Goal: Contribute content: Add original content to the website for others to see

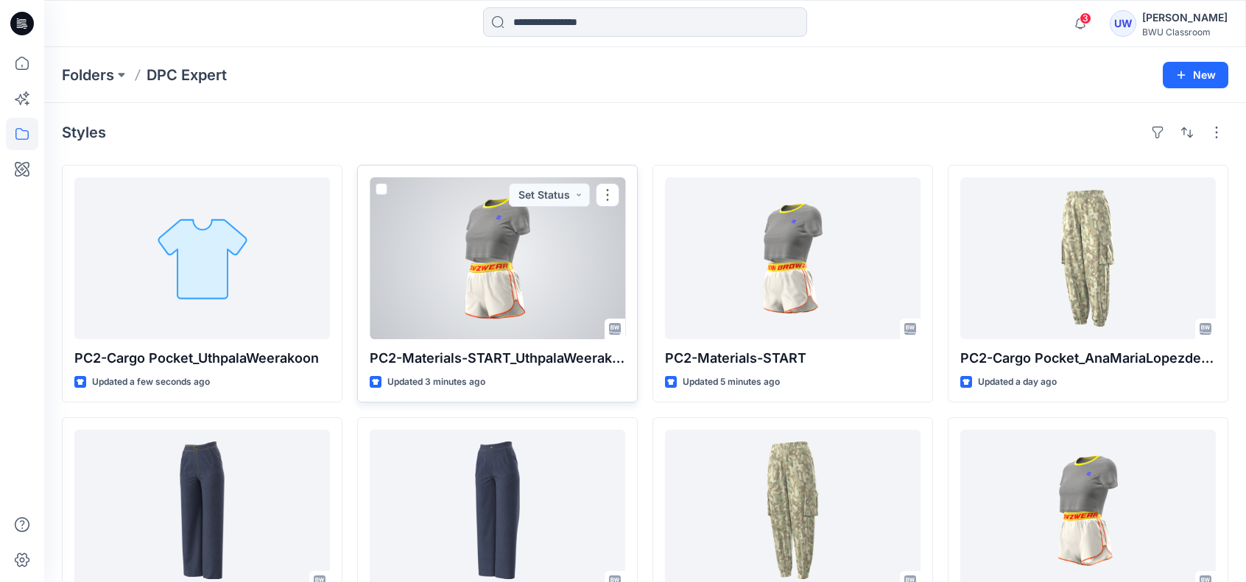
click at [522, 275] on div at bounding box center [497, 258] width 255 height 162
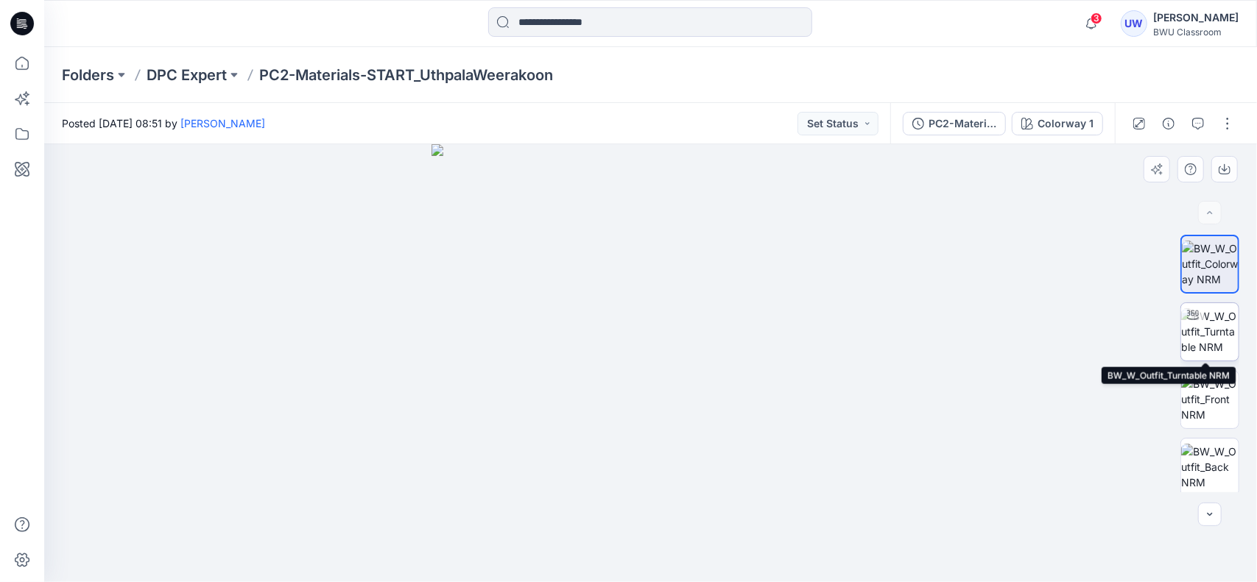
click at [1213, 328] on img at bounding box center [1209, 331] width 57 height 46
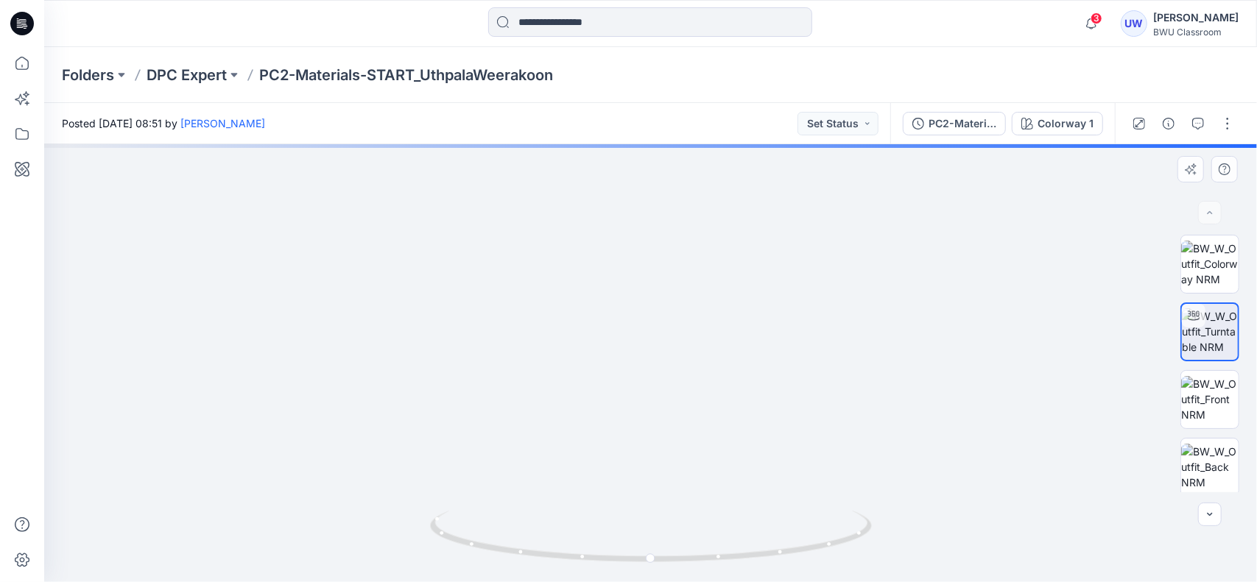
drag, startPoint x: 679, startPoint y: 317, endPoint x: 661, endPoint y: 410, distance: 94.6
click at [661, 410] on img at bounding box center [632, 187] width 1328 height 790
drag, startPoint x: 688, startPoint y: 547, endPoint x: 631, endPoint y: 556, distance: 57.4
click at [631, 556] on icon at bounding box center [652, 538] width 445 height 55
drag, startPoint x: 812, startPoint y: 557, endPoint x: 755, endPoint y: 559, distance: 56.7
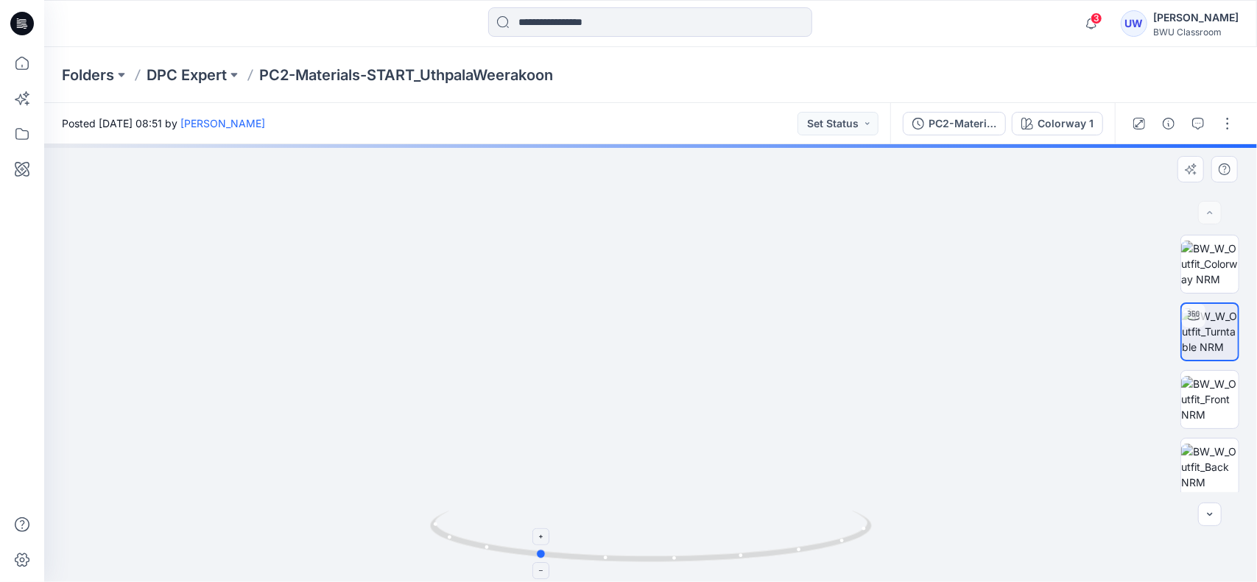
click at [755, 559] on icon at bounding box center [652, 538] width 445 height 55
drag, startPoint x: 741, startPoint y: 467, endPoint x: 724, endPoint y: 617, distance: 151.1
click at [724, 582] on html "3 Notifications David Pradeep has updated PC2-Materials-START with PC2-Material…" at bounding box center [628, 291] width 1257 height 582
drag, startPoint x: 723, startPoint y: 379, endPoint x: 718, endPoint y: 444, distance: 65.0
click at [718, 442] on img at bounding box center [626, 116] width 2217 height 932
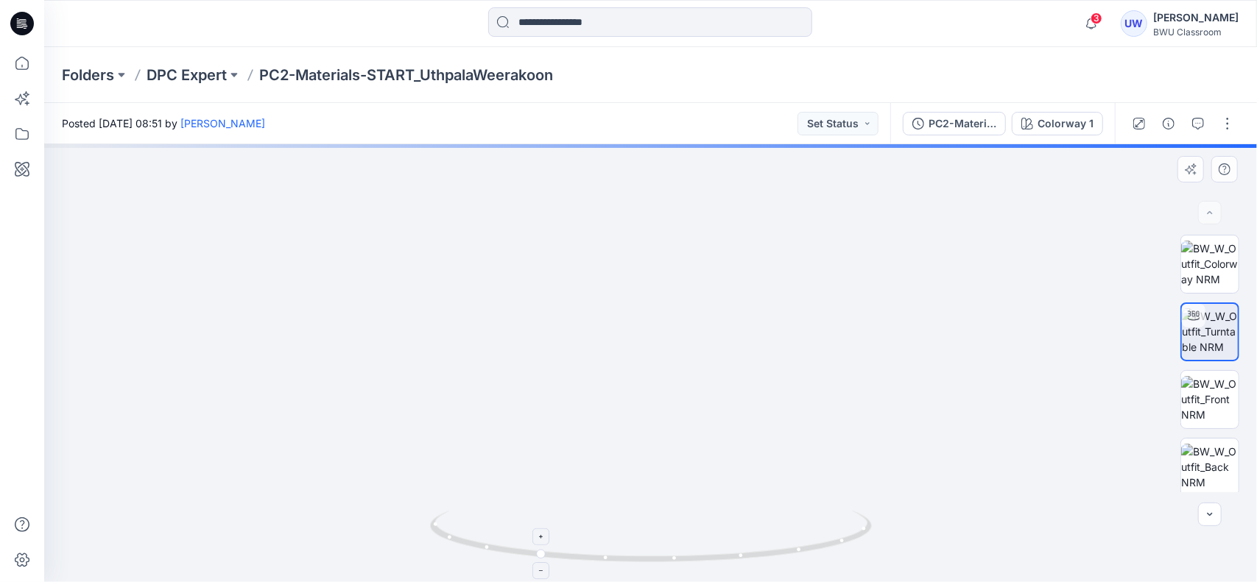
drag, startPoint x: 718, startPoint y: 498, endPoint x: 669, endPoint y: 517, distance: 52.9
click at [669, 517] on div at bounding box center [650, 363] width 1212 height 438
click at [197, 79] on p "DPC Expert" at bounding box center [186, 75] width 80 height 21
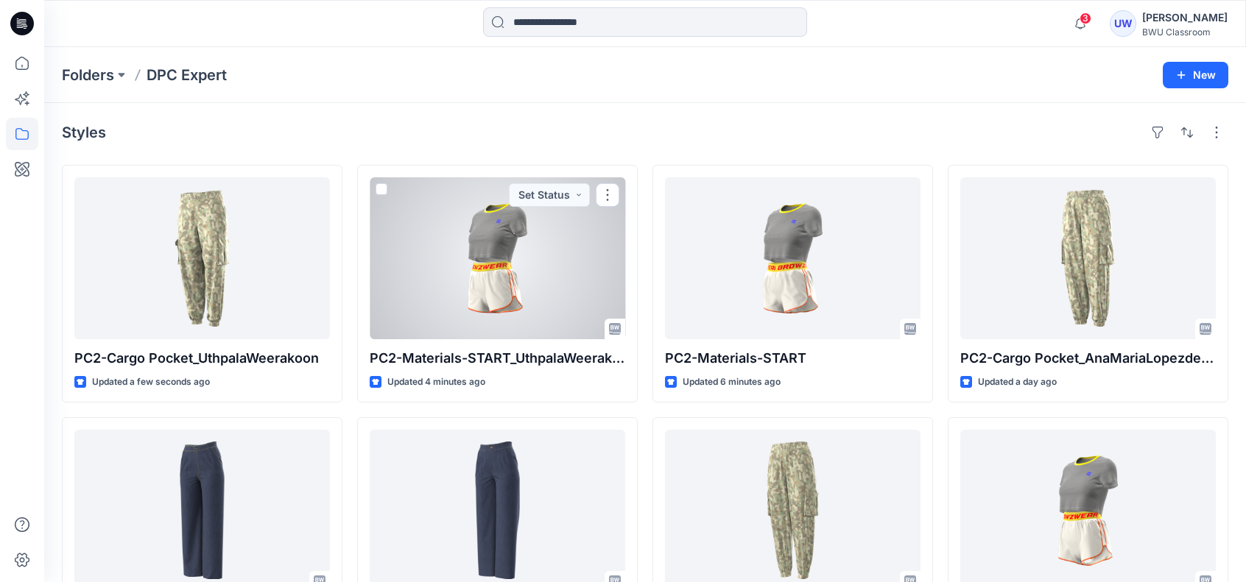
click at [521, 247] on div at bounding box center [497, 258] width 255 height 162
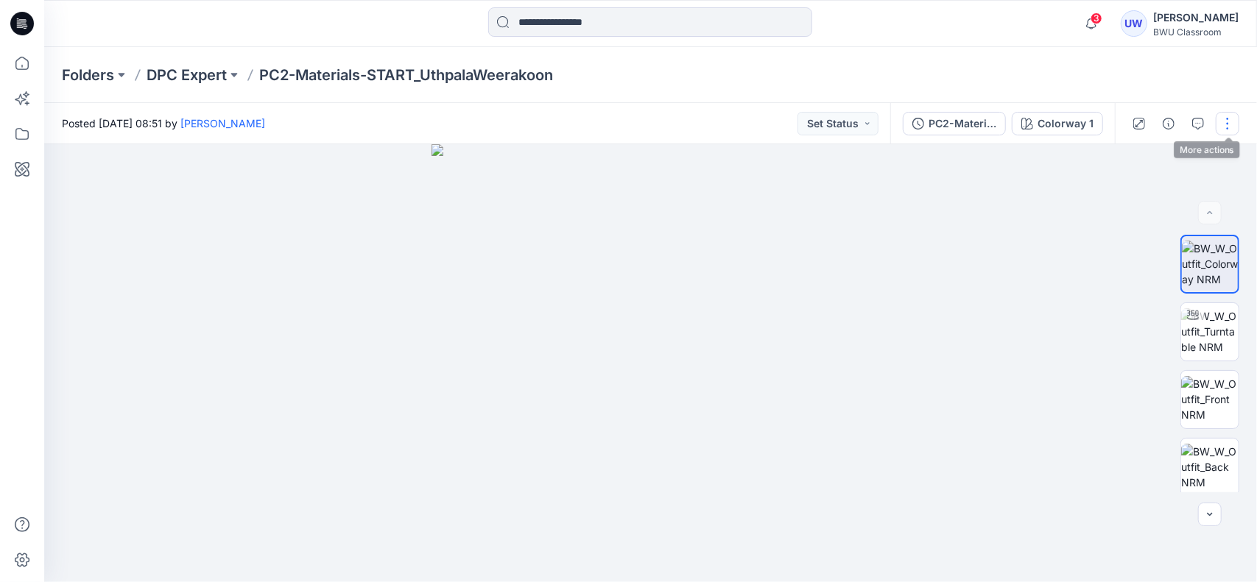
click at [1225, 129] on button "button" at bounding box center [1227, 124] width 24 height 24
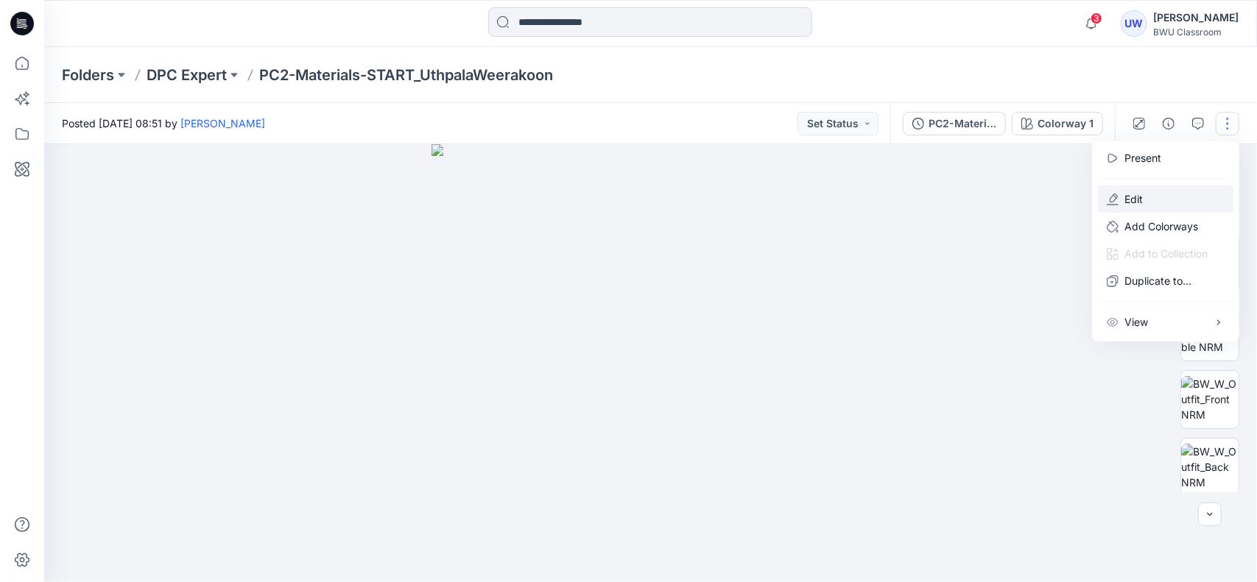
click at [1142, 191] on button "Edit" at bounding box center [1165, 199] width 135 height 27
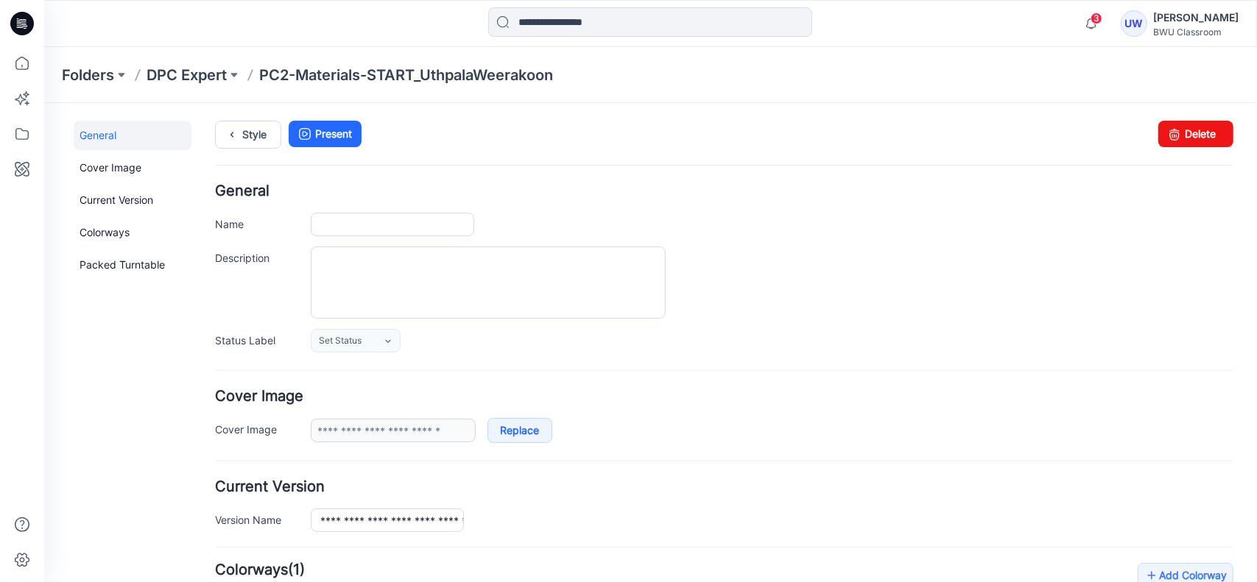
type input "**********"
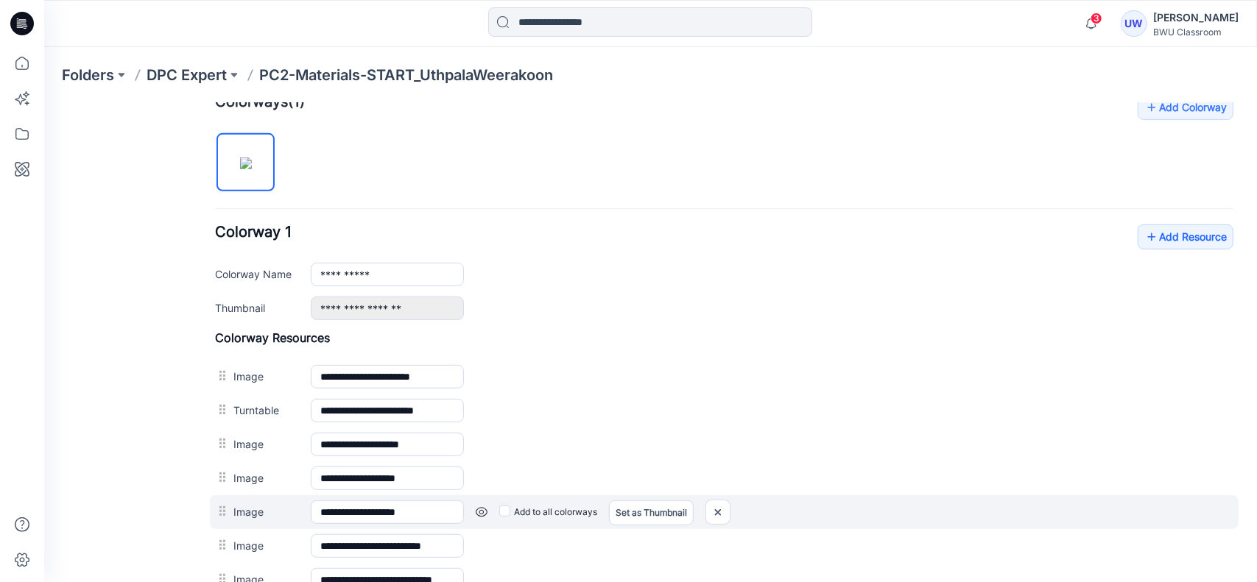
scroll to position [456, 0]
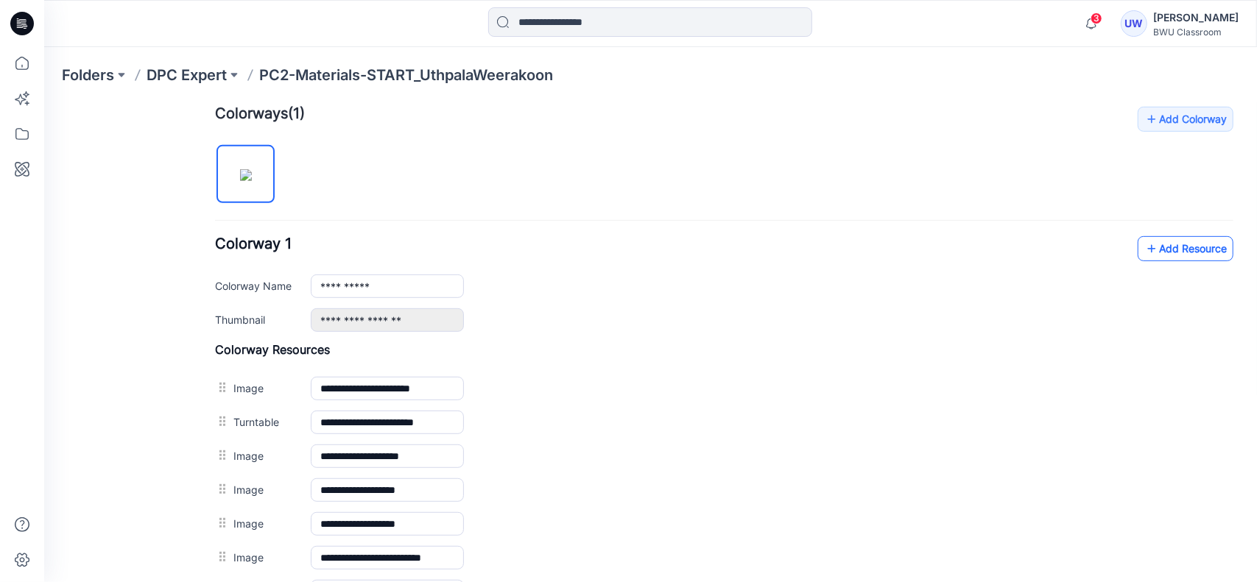
click at [1164, 249] on link "Add Resource" at bounding box center [1185, 248] width 96 height 25
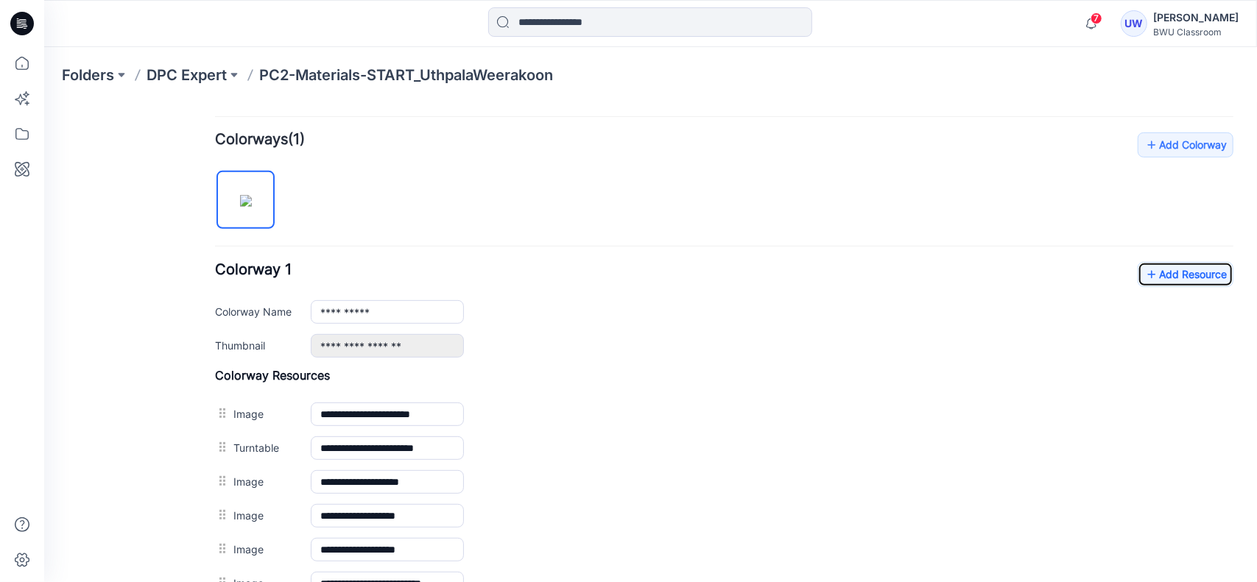
scroll to position [196, 0]
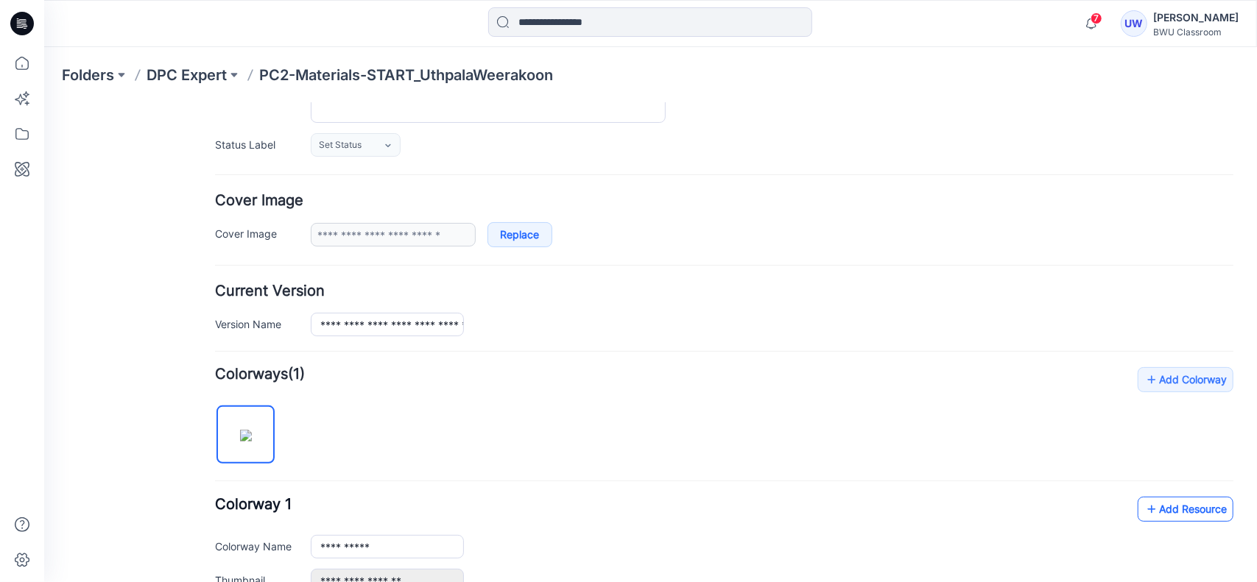
click at [1170, 506] on link "Add Resource" at bounding box center [1185, 508] width 96 height 25
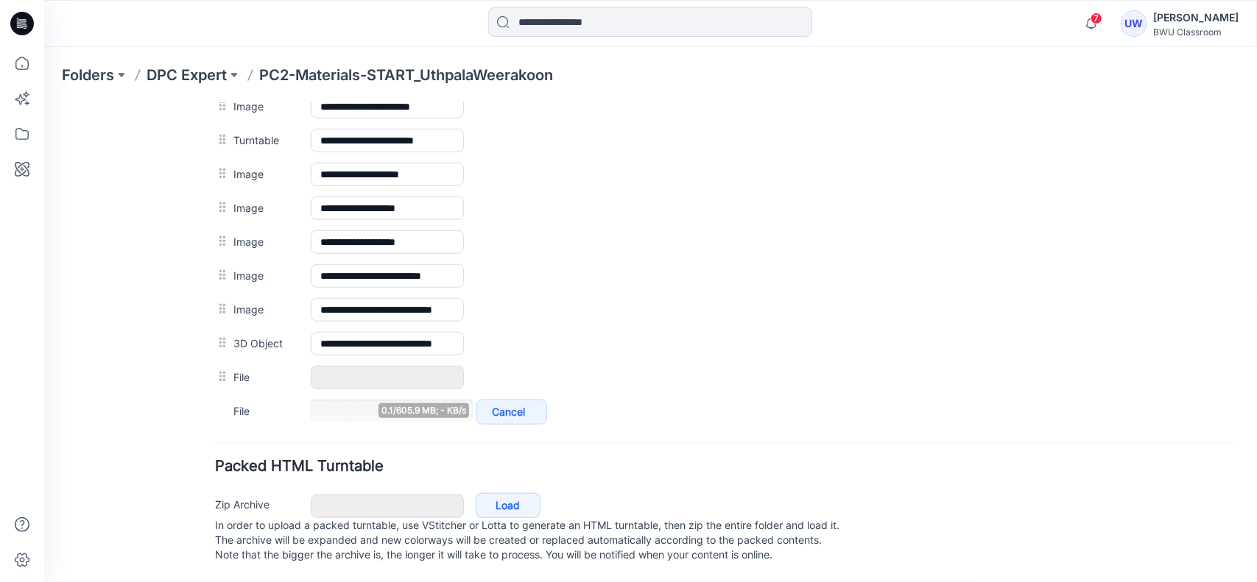
scroll to position [744, 0]
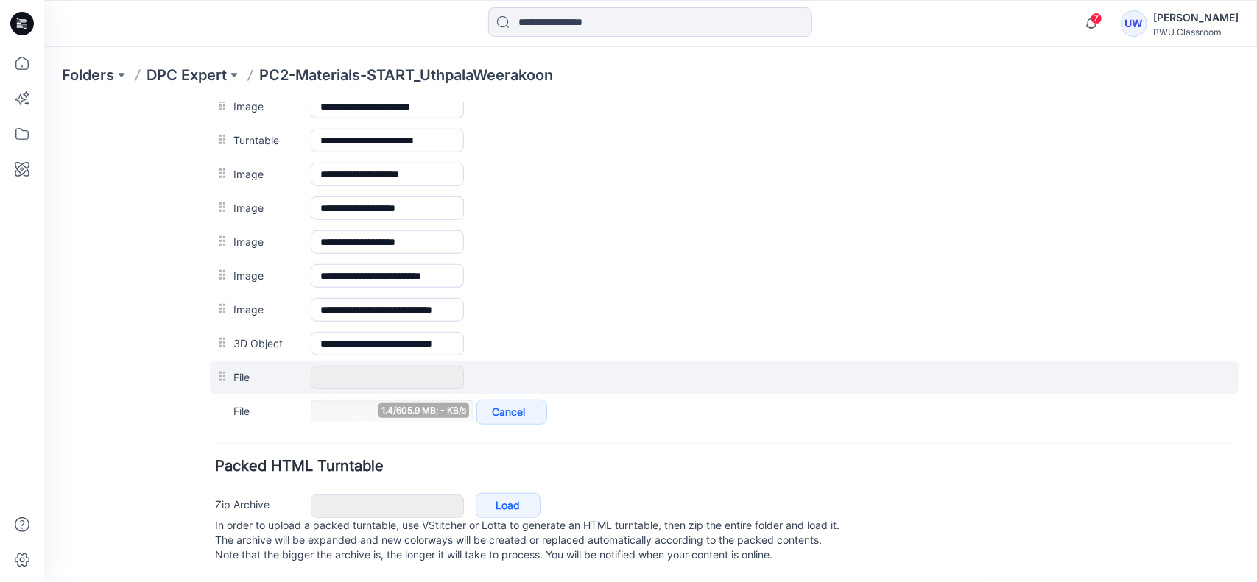
click at [221, 365] on div at bounding box center [223, 376] width 18 height 22
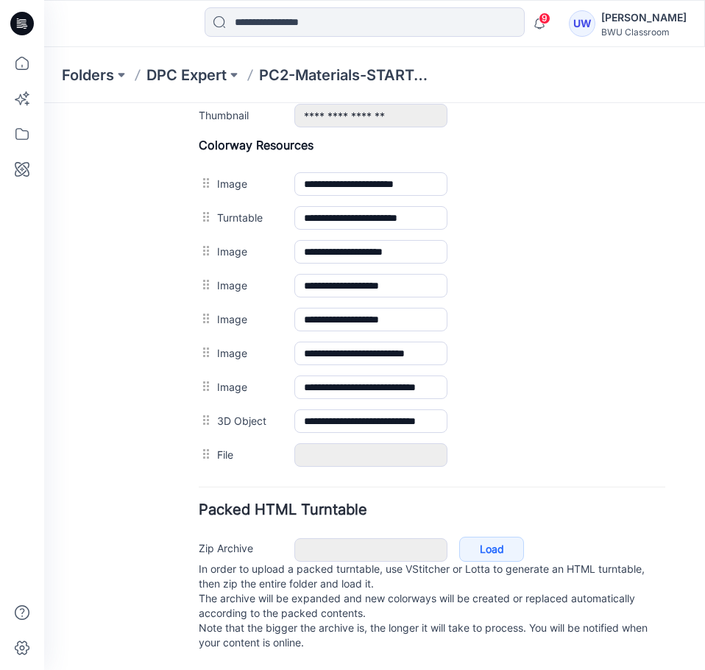
scroll to position [642, 0]
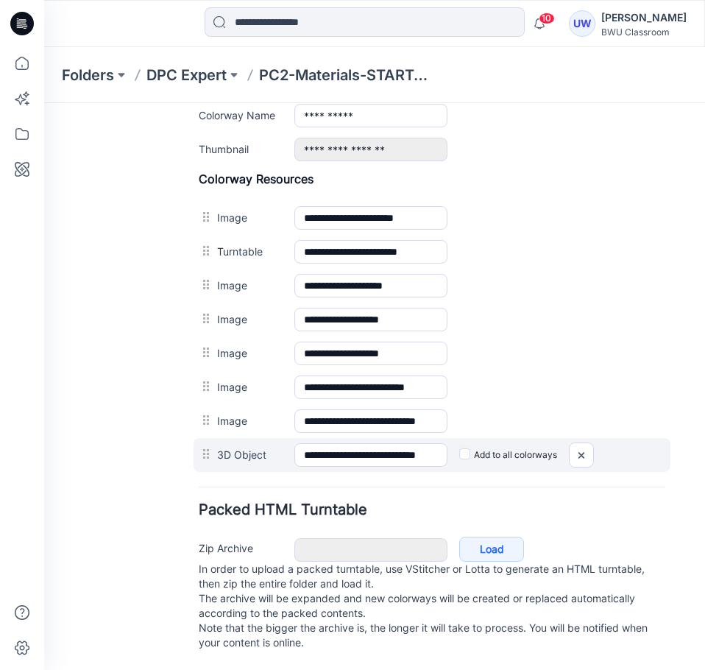
click at [498, 443] on label "Add to all colorways" at bounding box center [508, 455] width 98 height 24
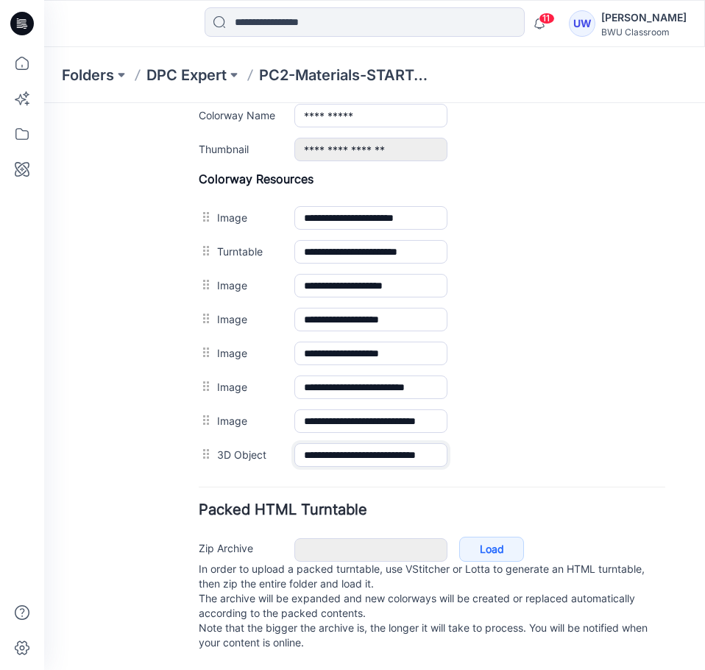
drag, startPoint x: 426, startPoint y: 440, endPoint x: 554, endPoint y: 477, distance: 132.6
click at [554, 477] on form "**********" at bounding box center [432, 106] width 467 height 1098
click at [85, 346] on div "General Cover Image Current Version Colorways Packed Turntable" at bounding box center [133, 82] width 118 height 1176
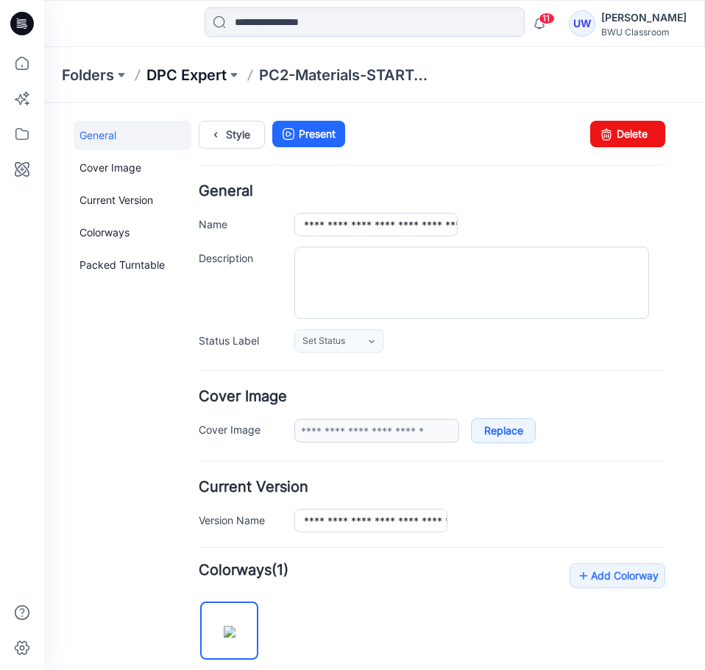
click at [218, 77] on p "DPC Expert" at bounding box center [186, 75] width 80 height 21
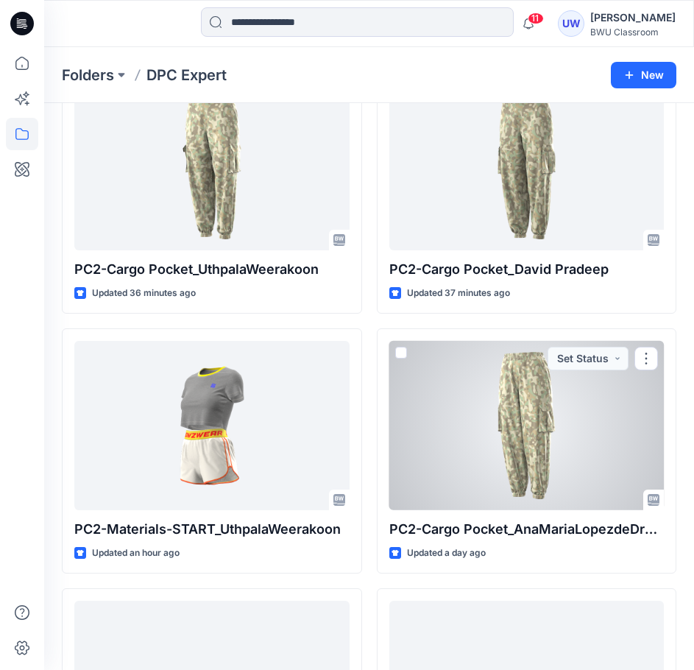
scroll to position [883, 0]
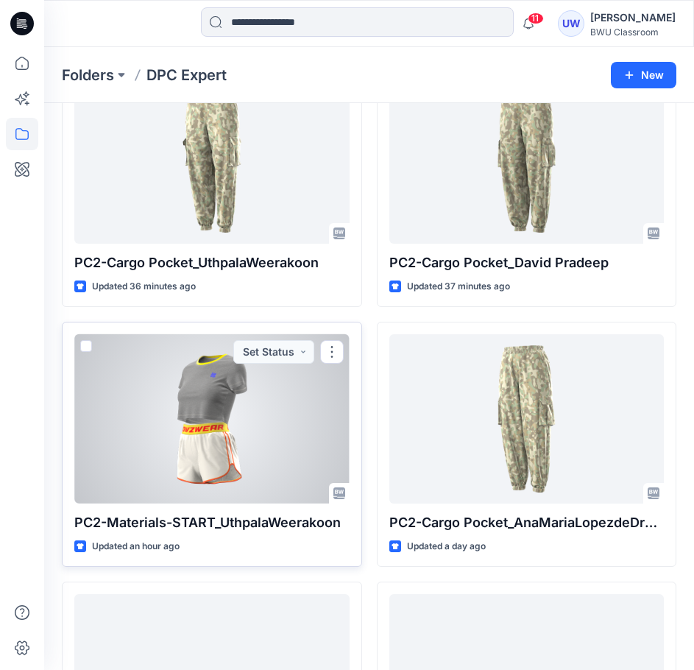
click at [279, 456] on div at bounding box center [211, 419] width 275 height 170
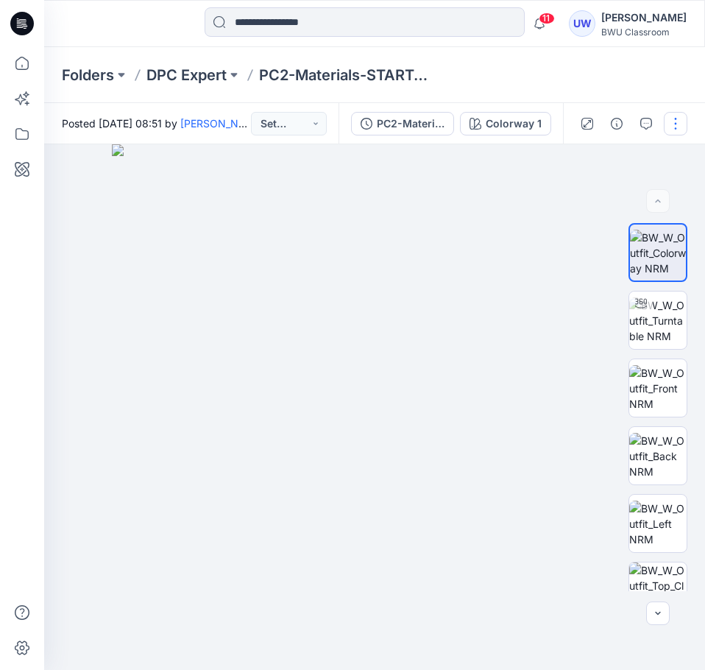
click at [673, 129] on button "button" at bounding box center [676, 124] width 24 height 24
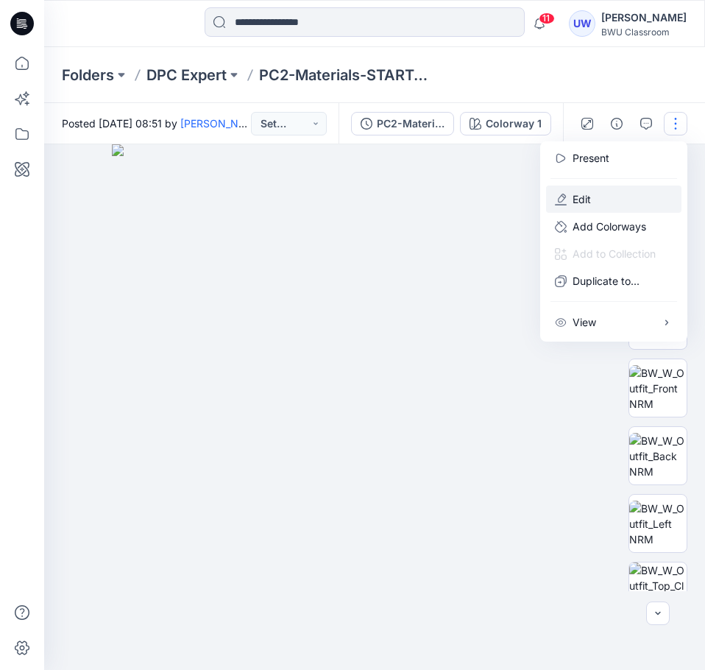
click at [585, 197] on p "Edit" at bounding box center [582, 198] width 18 height 15
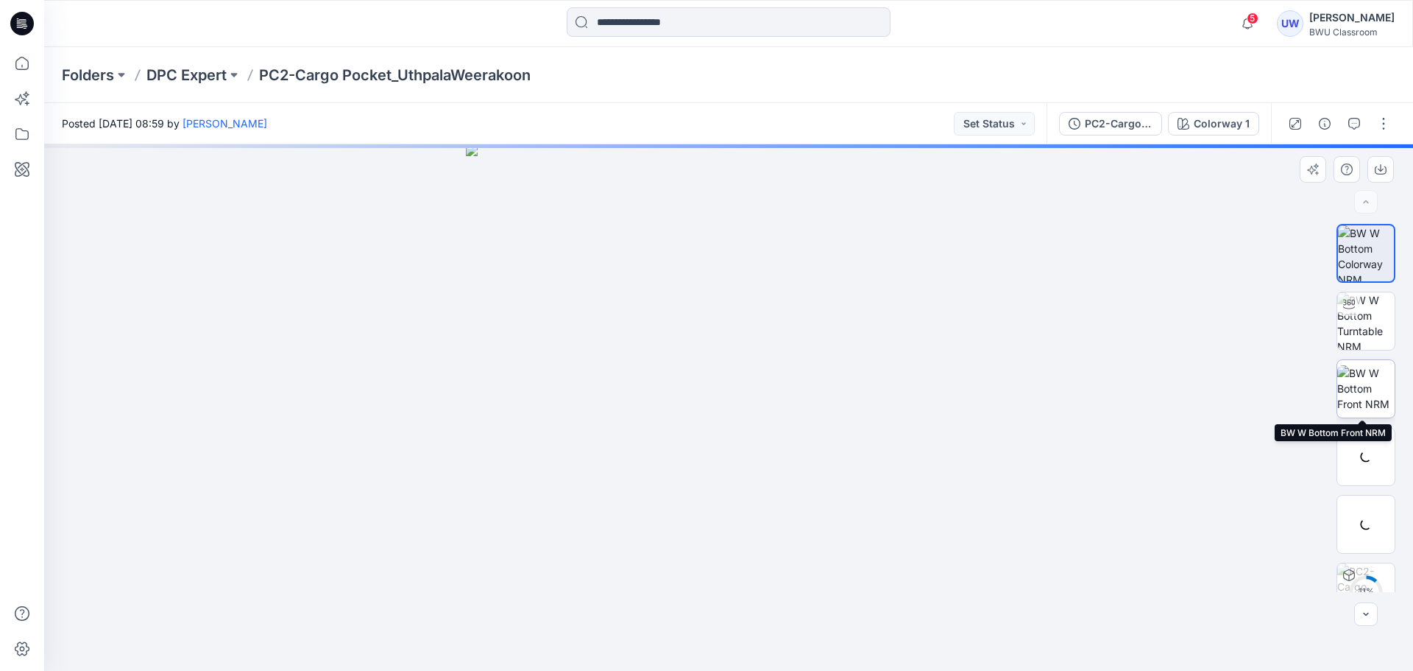
click at [1368, 380] on img at bounding box center [1366, 388] width 57 height 46
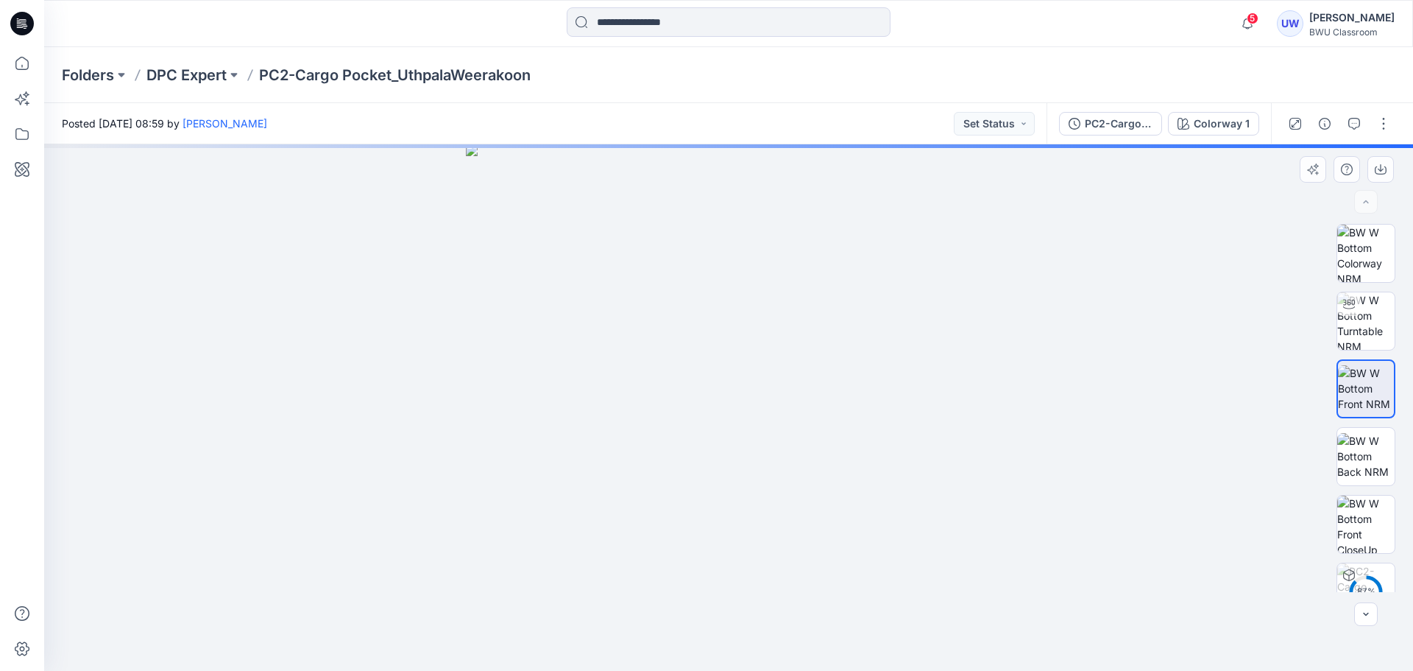
drag, startPoint x: 747, startPoint y: 573, endPoint x: 692, endPoint y: 563, distance: 56.2
click at [692, 563] on img at bounding box center [729, 407] width 526 height 526
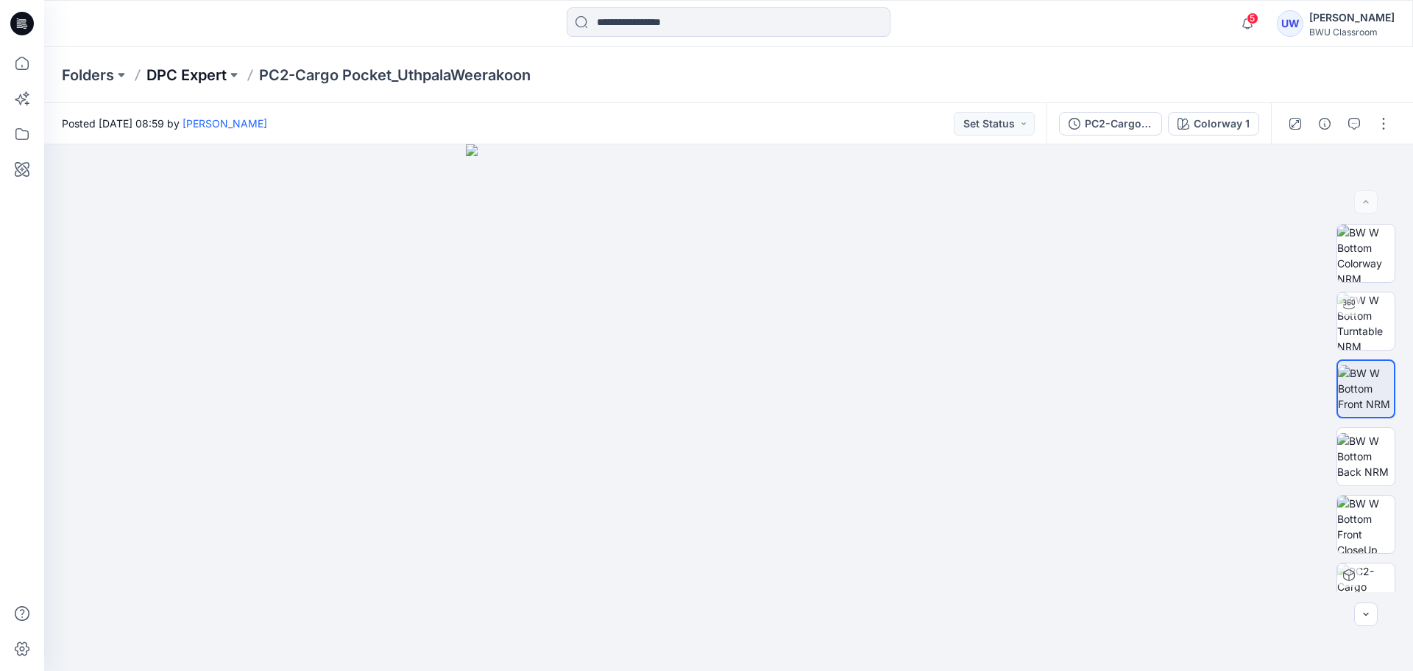
click at [188, 84] on p "DPC Expert" at bounding box center [186, 75] width 80 height 21
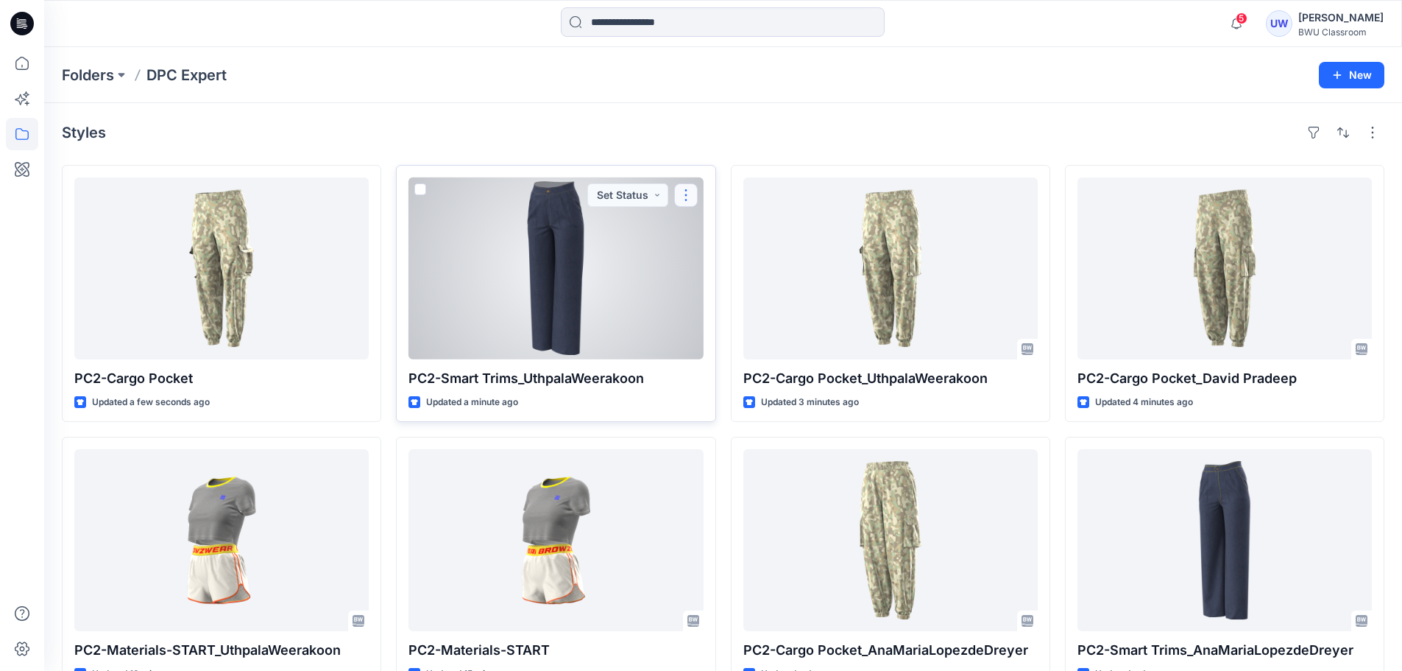
click at [688, 199] on button "button" at bounding box center [686, 195] width 24 height 24
click at [706, 227] on p "Edit" at bounding box center [713, 229] width 18 height 15
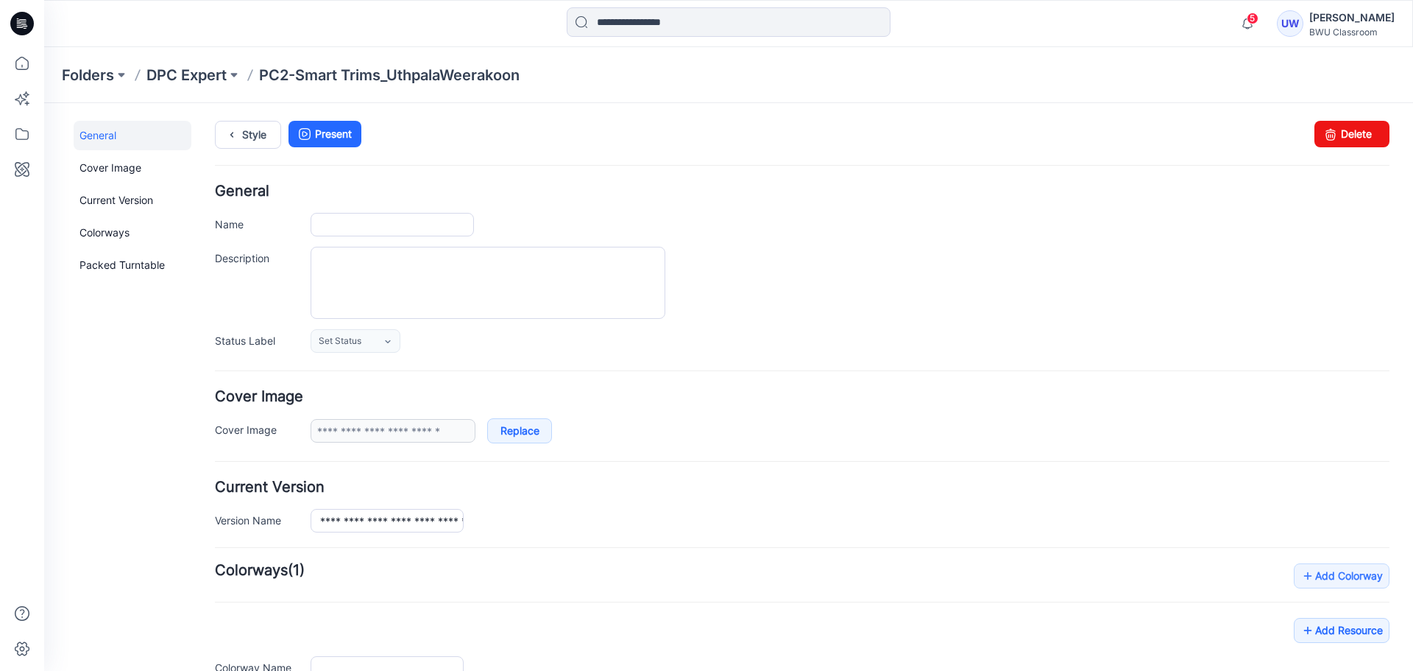
type input "**********"
click at [1341, 132] on link "Delete" at bounding box center [1352, 134] width 75 height 27
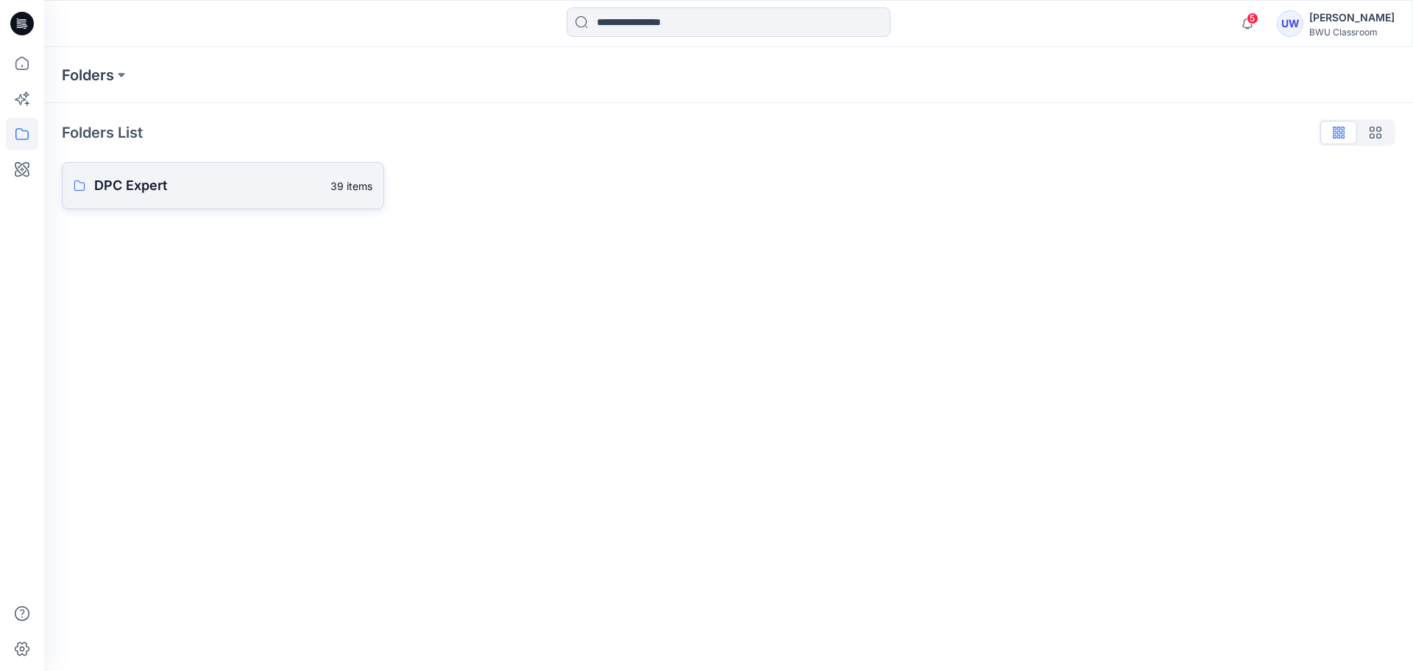
click at [158, 191] on p "DPC Expert" at bounding box center [207, 185] width 227 height 21
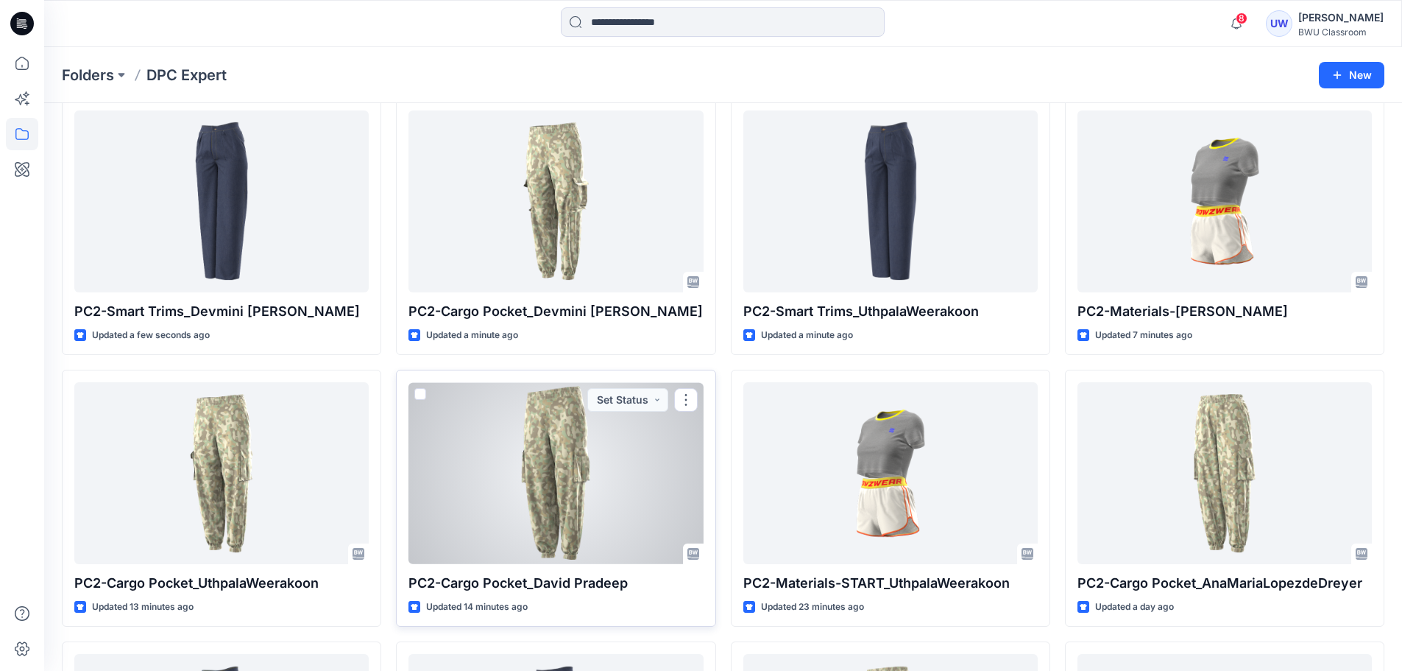
scroll to position [74, 0]
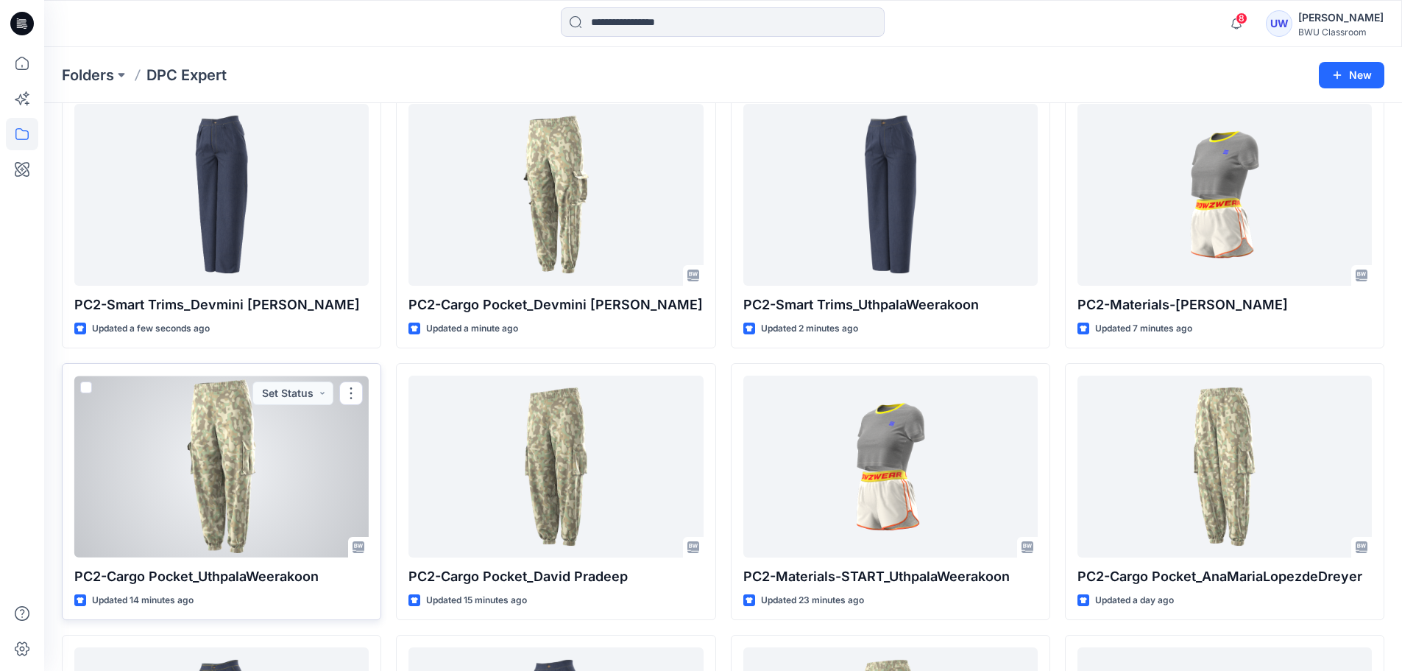
click at [226, 480] on div at bounding box center [221, 466] width 294 height 182
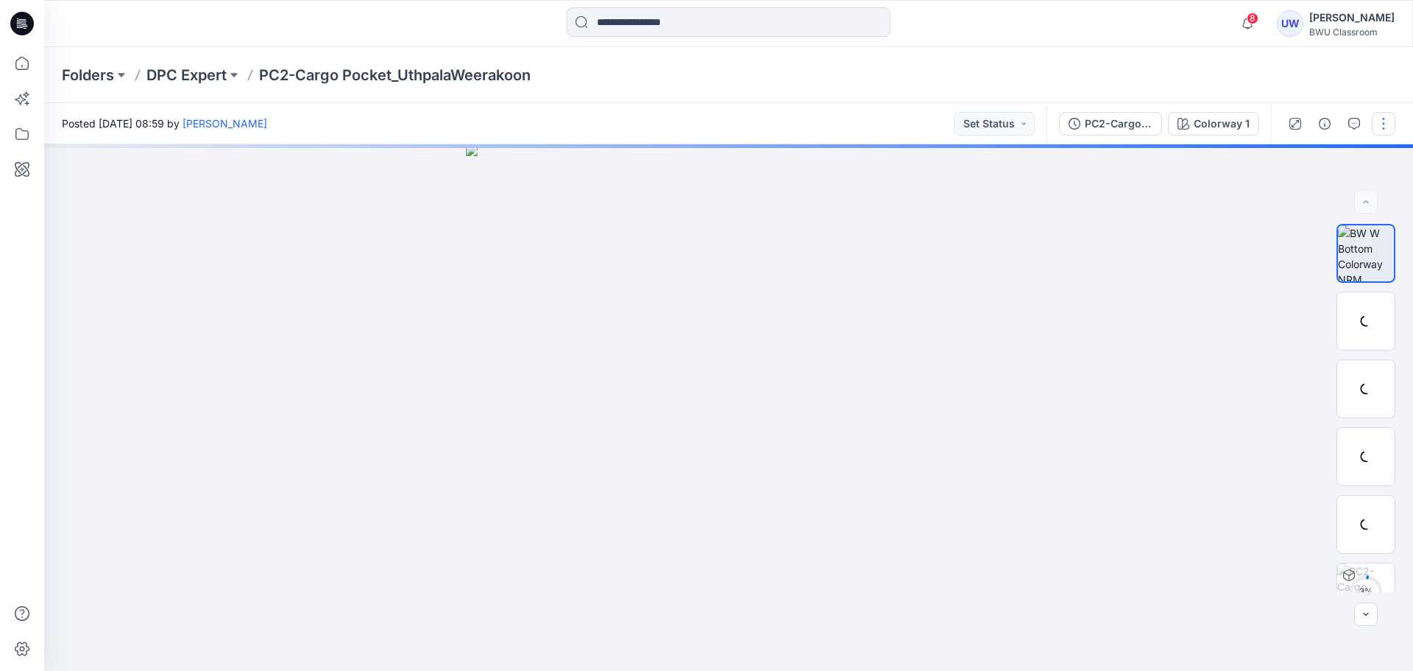
click at [1392, 125] on button "button" at bounding box center [1384, 124] width 24 height 24
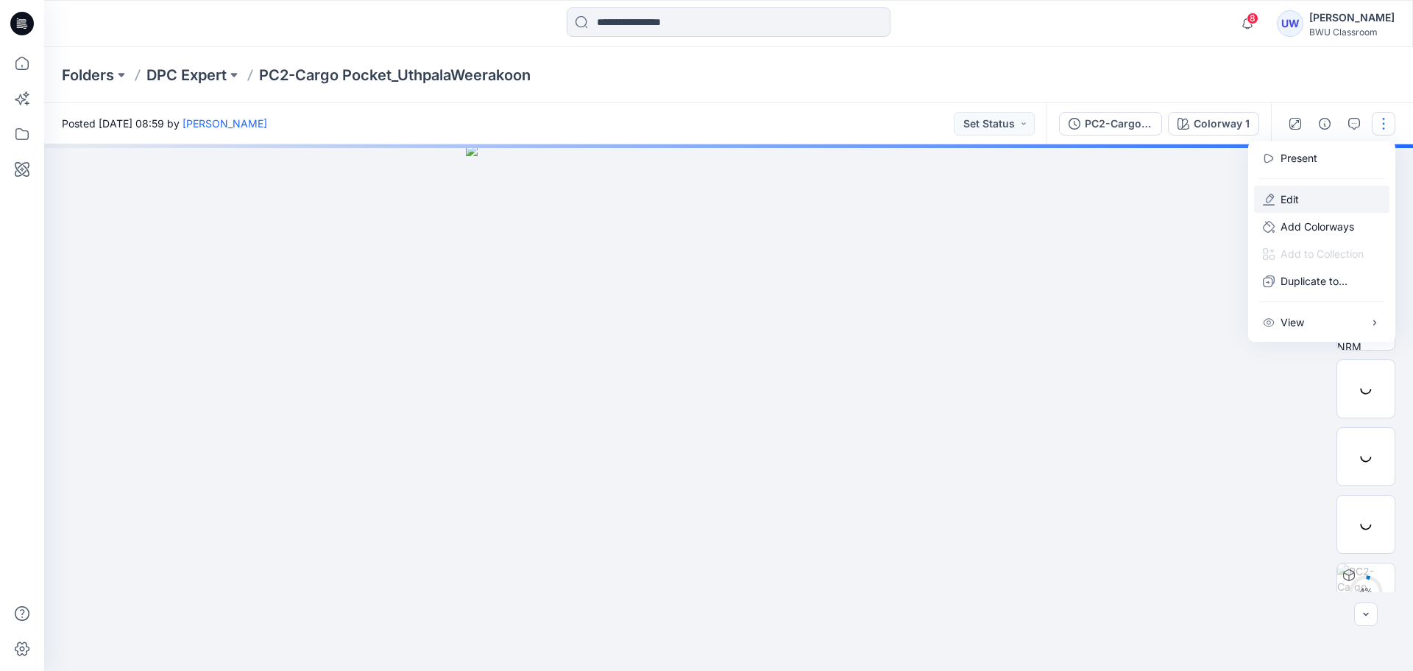
click at [1293, 198] on p "Edit" at bounding box center [1290, 198] width 18 height 15
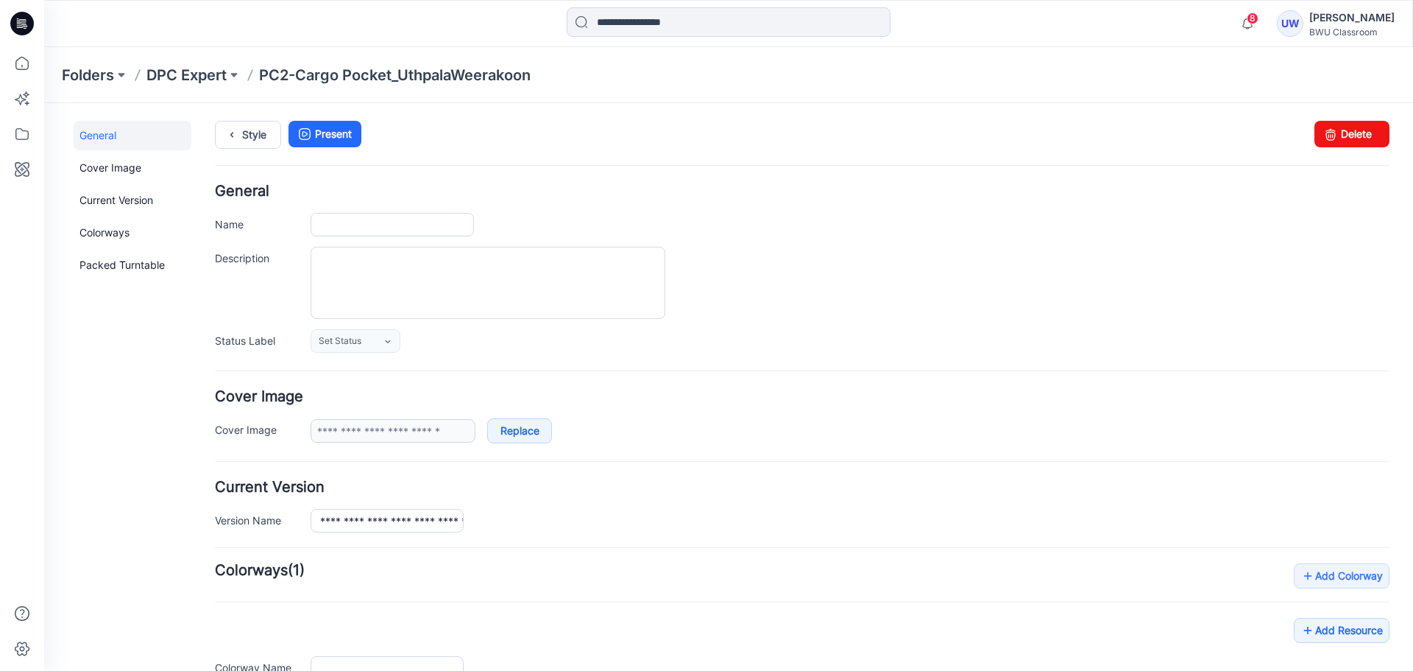
type input "**********"
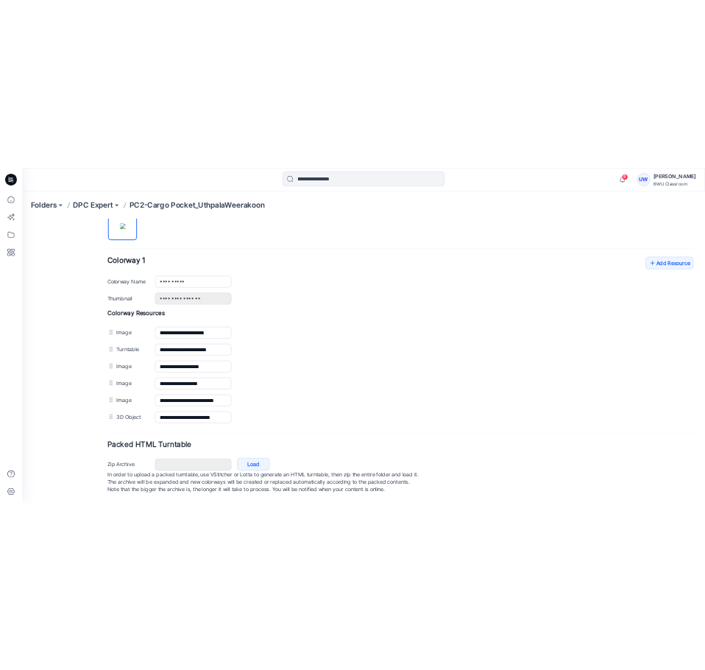
scroll to position [529, 0]
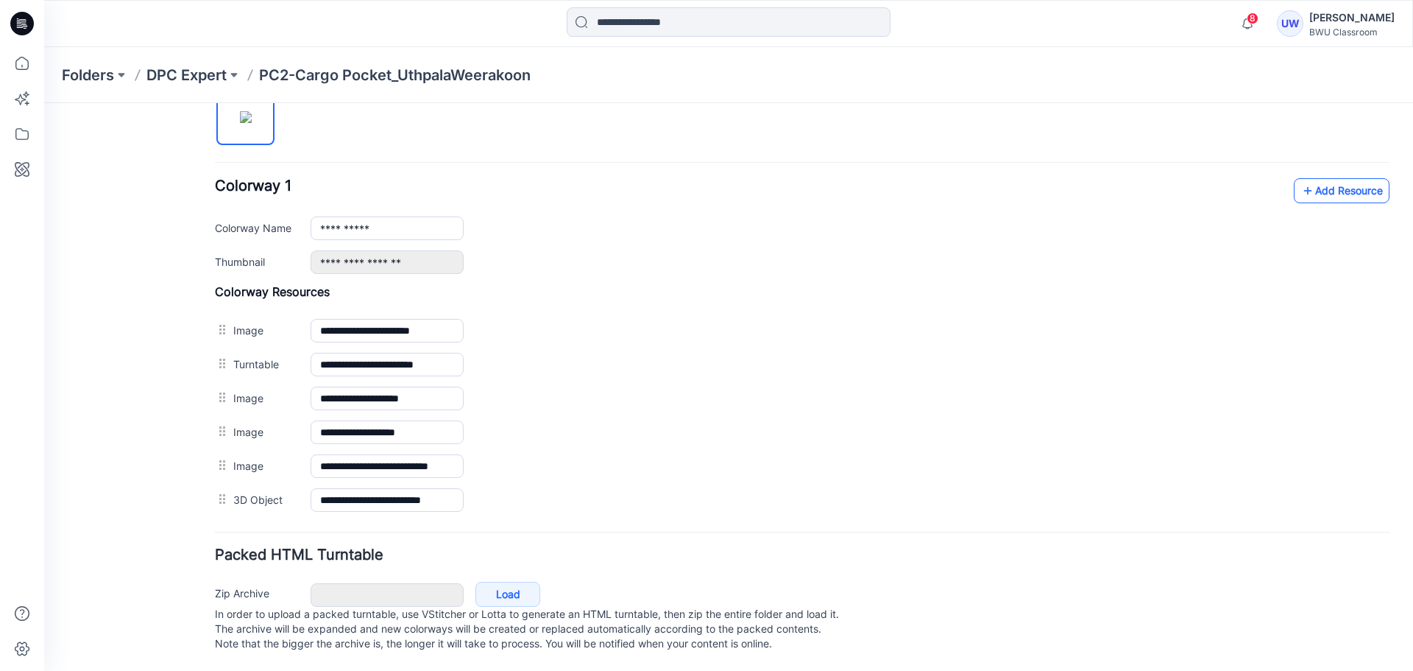
click at [1354, 179] on link "Add Resource" at bounding box center [1342, 190] width 96 height 25
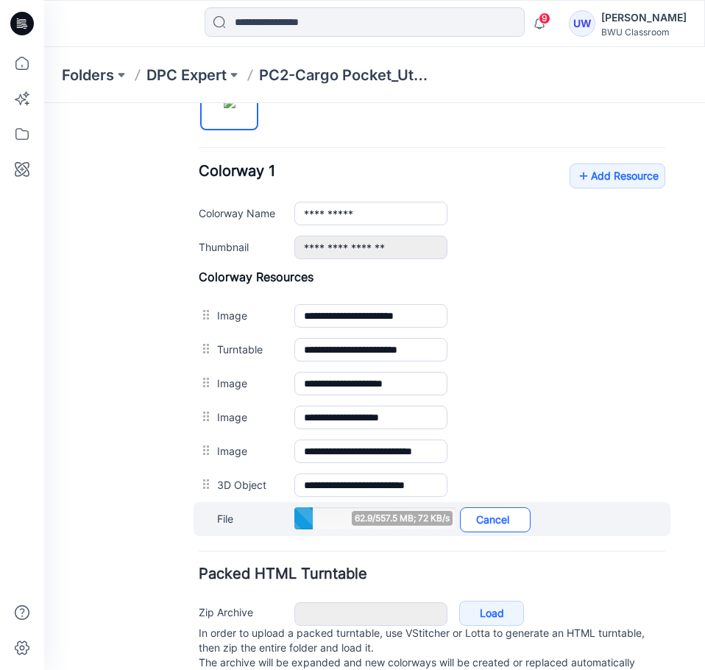
click at [513, 514] on link "Cancel" at bounding box center [495, 519] width 71 height 25
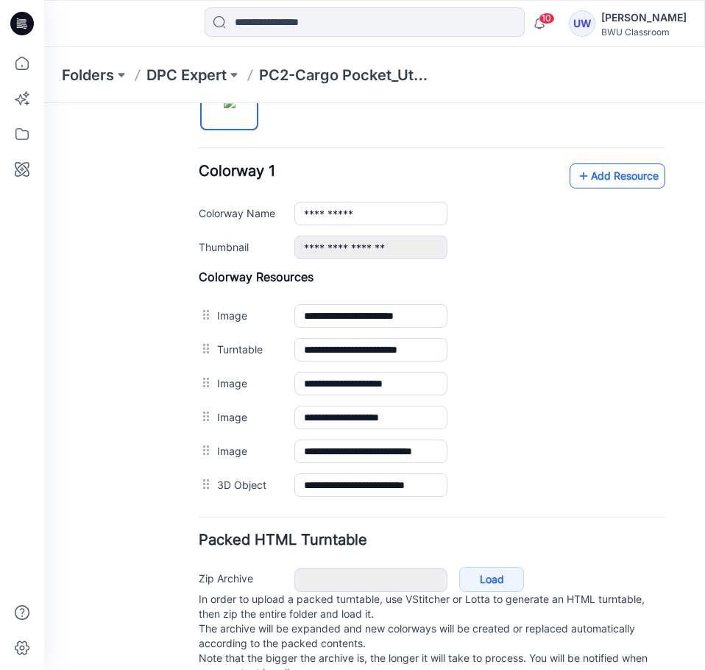
click at [601, 174] on link "Add Resource" at bounding box center [618, 175] width 96 height 25
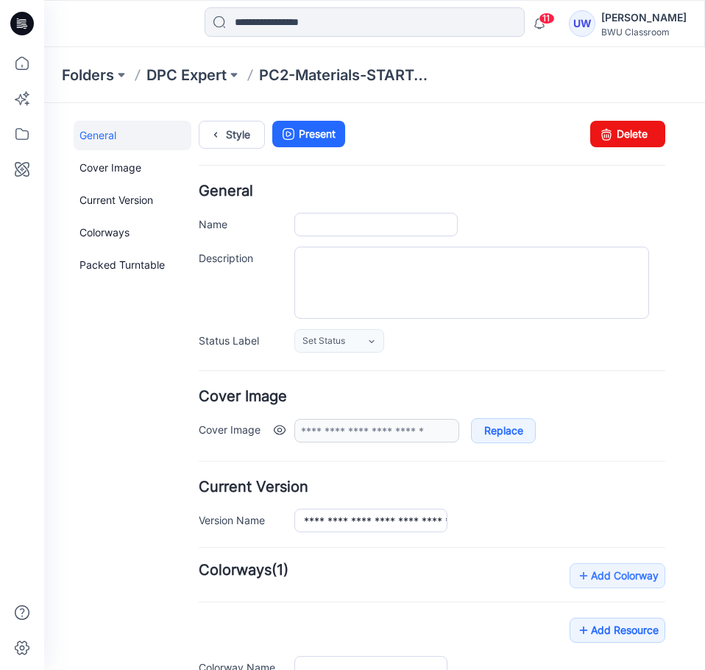
type input "**********"
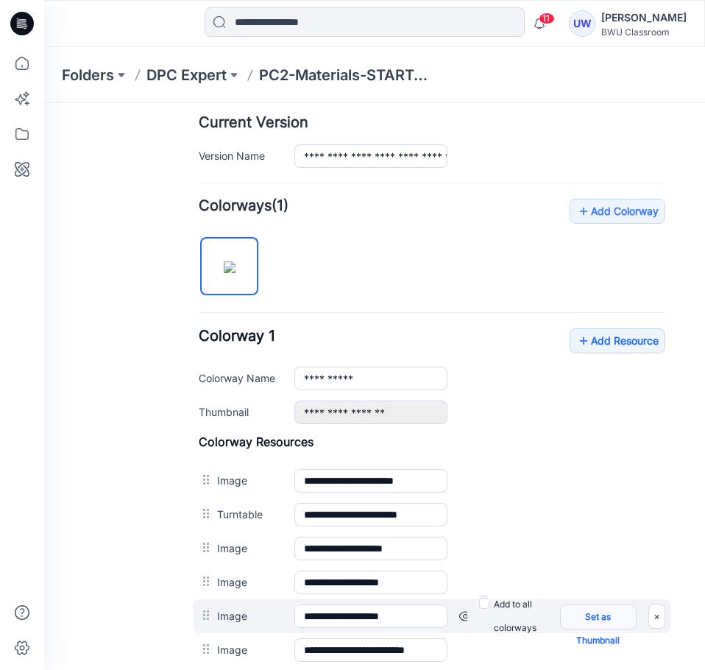
scroll to position [347, 0]
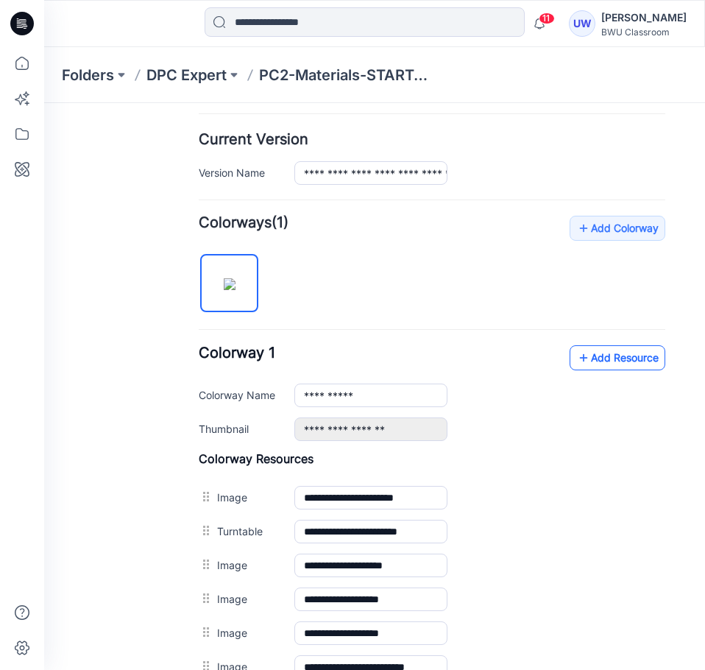
click at [591, 362] on link "Add Resource" at bounding box center [618, 357] width 96 height 25
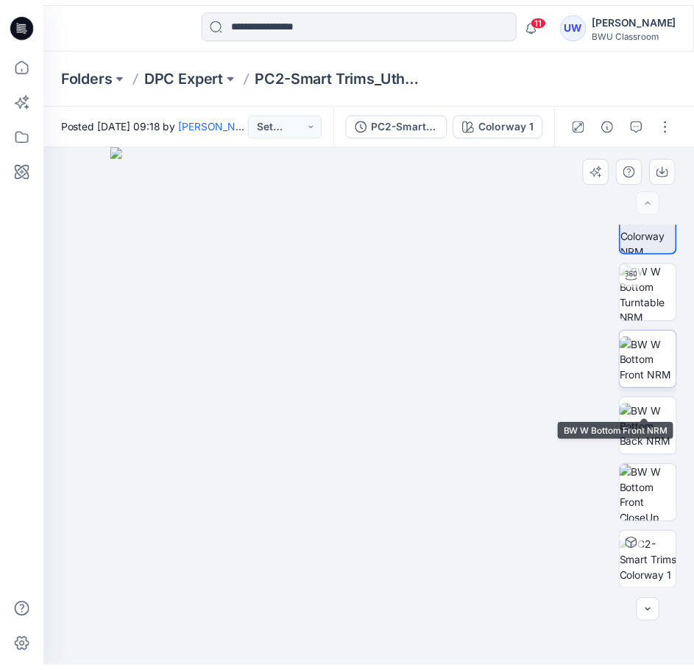
scroll to position [29, 0]
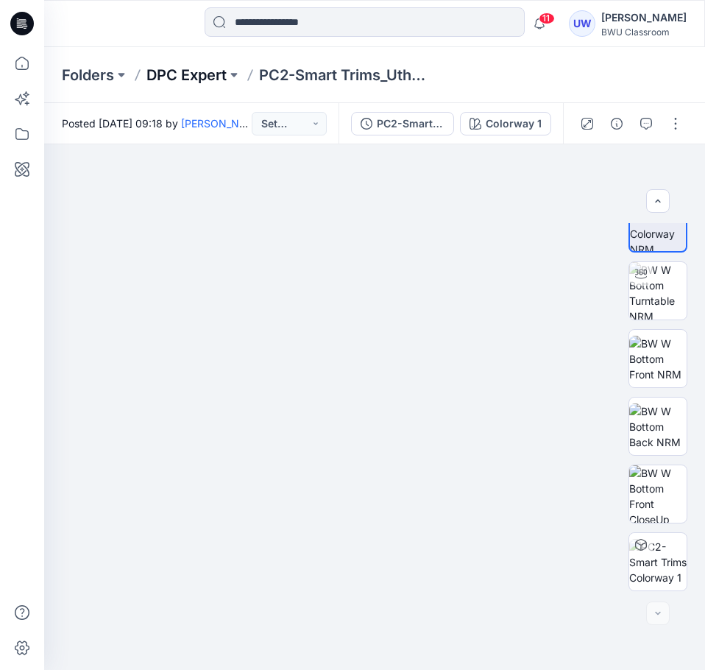
click at [155, 76] on p "DPC Expert" at bounding box center [186, 75] width 80 height 21
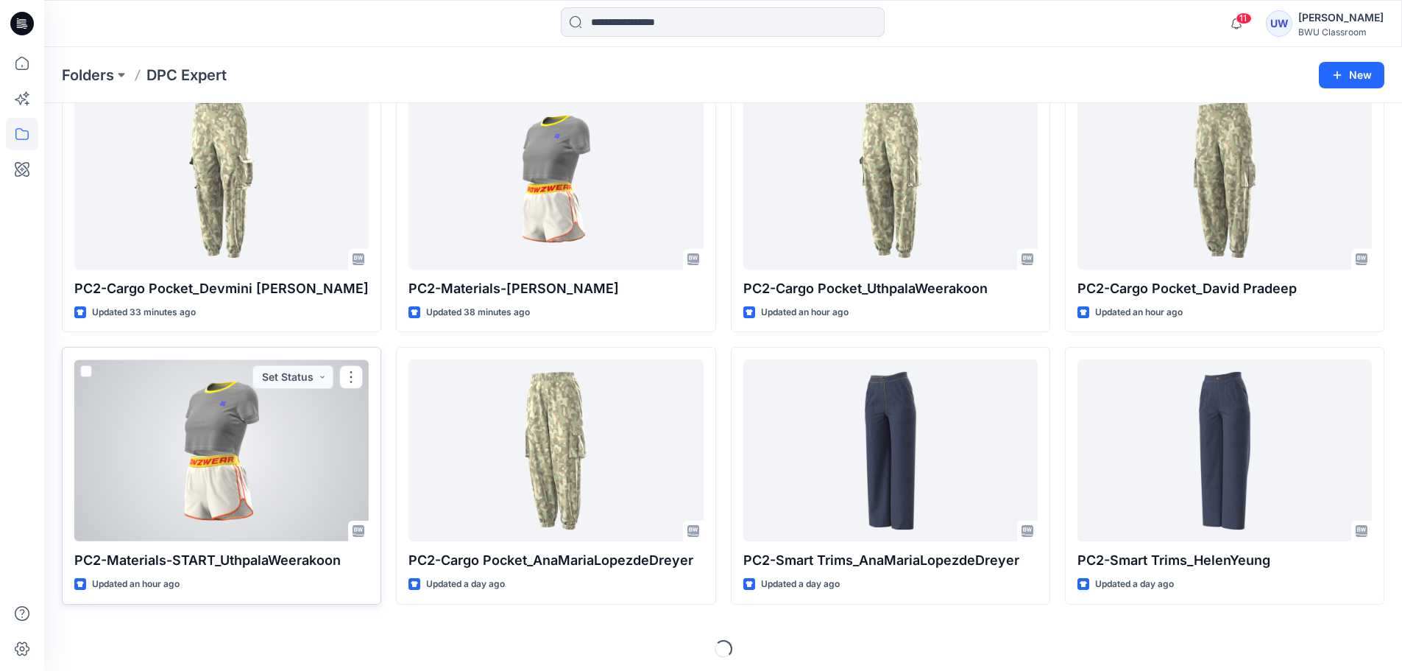
scroll to position [366, 0]
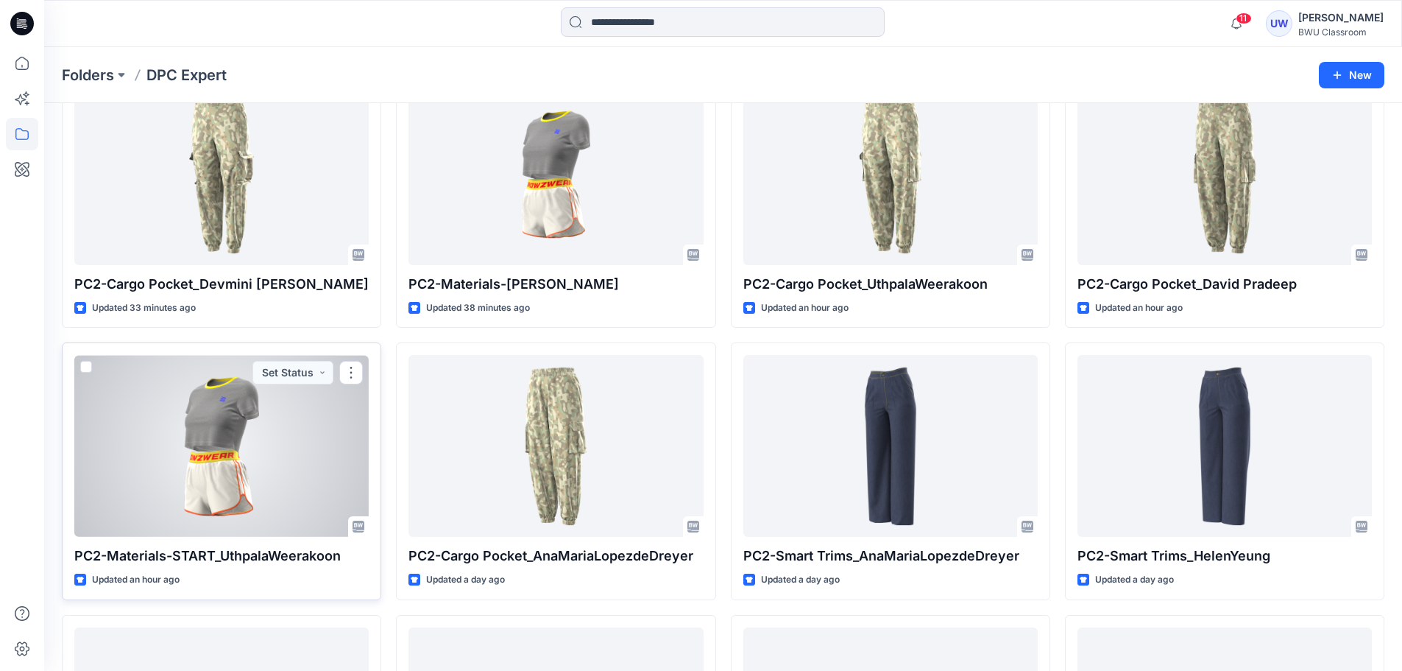
click at [264, 473] on div at bounding box center [221, 446] width 294 height 182
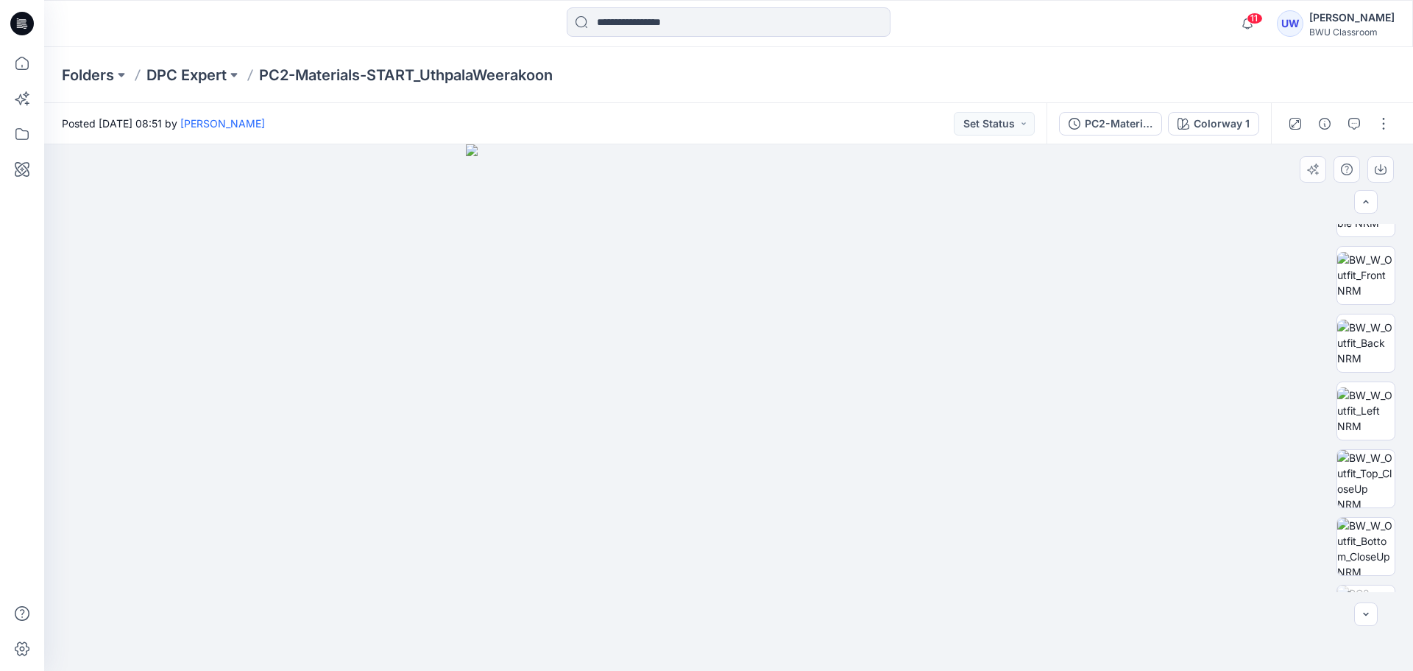
scroll to position [165, 0]
click at [1382, 127] on button "button" at bounding box center [1384, 124] width 24 height 24
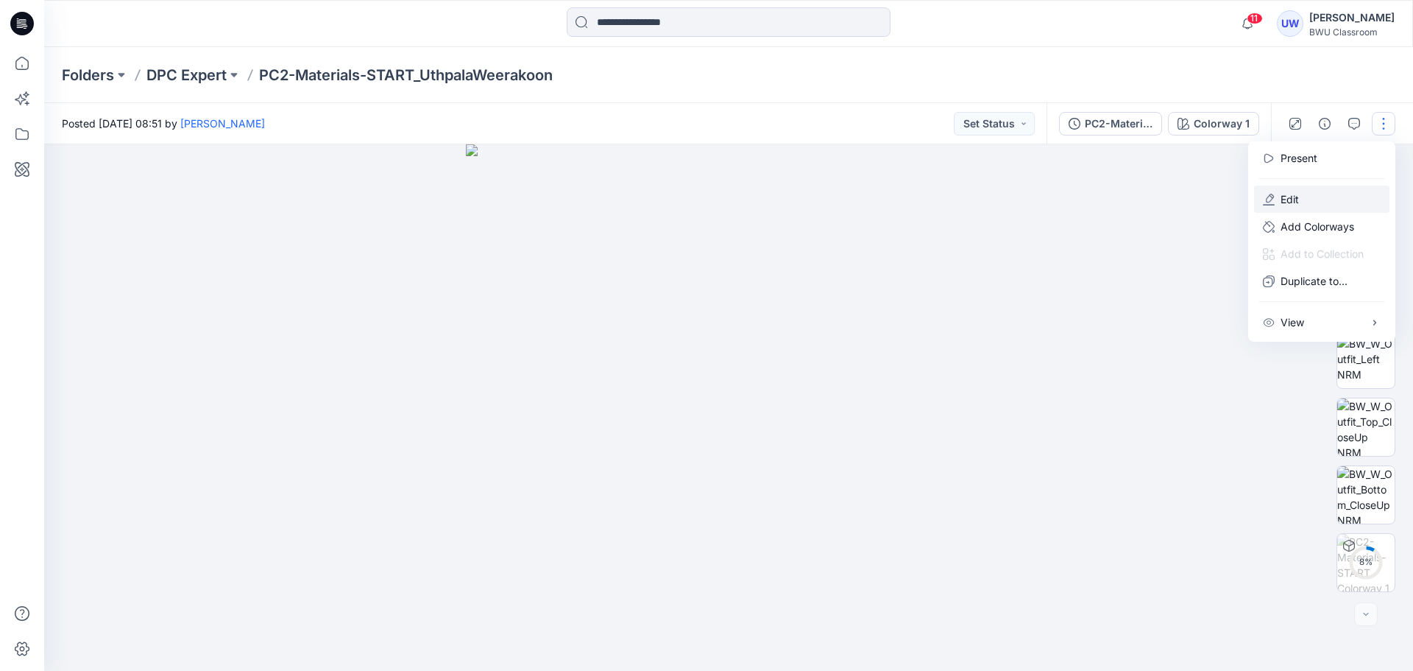
click at [1292, 199] on p "Edit" at bounding box center [1290, 198] width 18 height 15
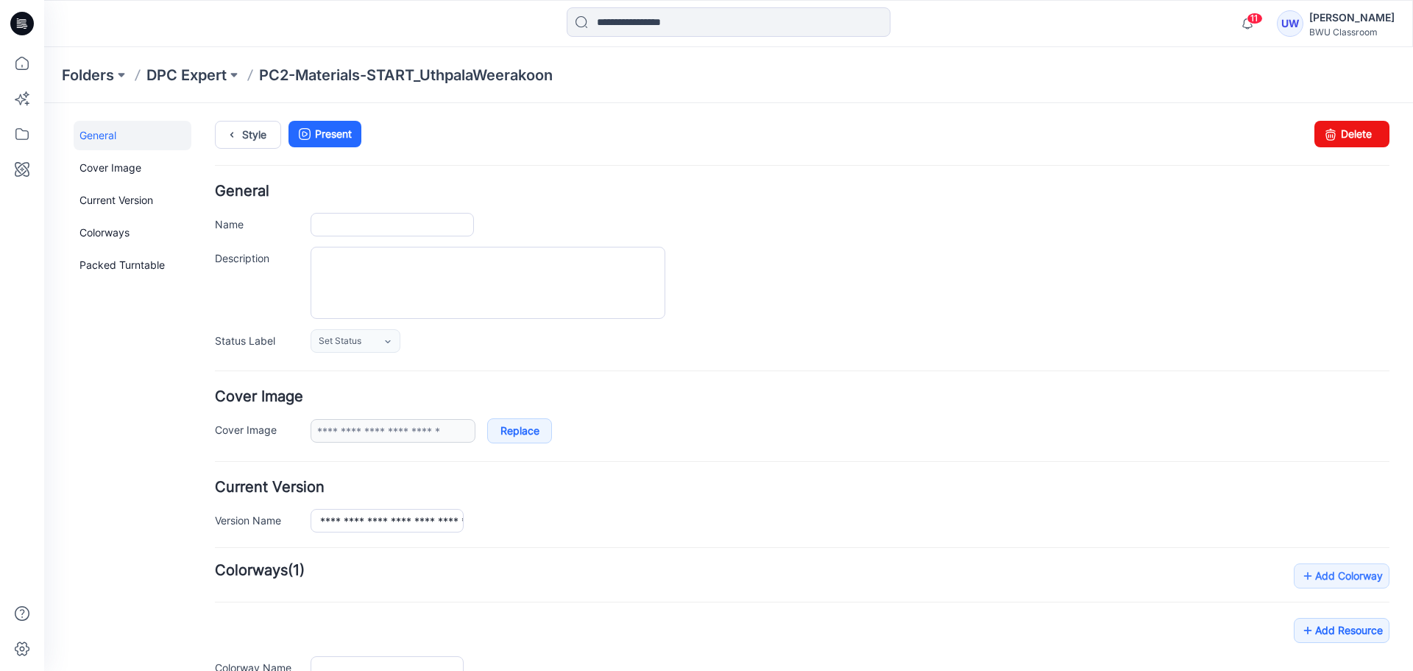
type input "**********"
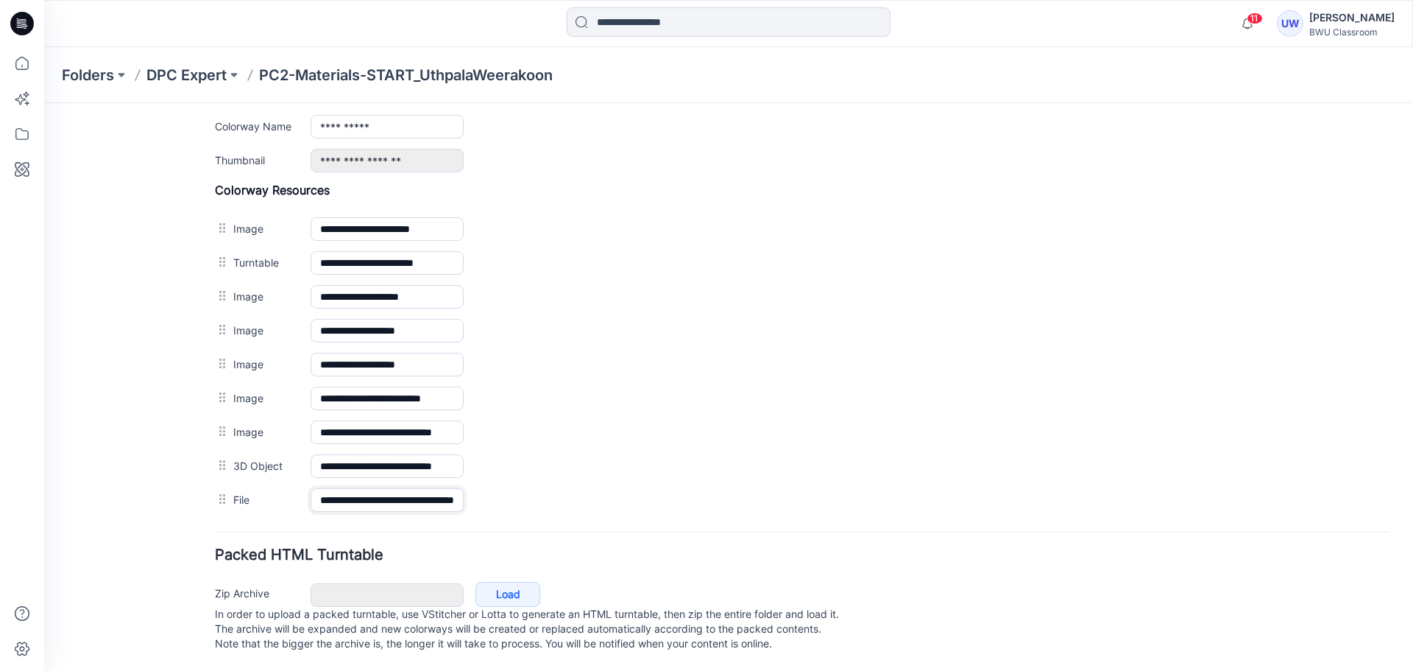
scroll to position [0, 60]
drag, startPoint x: 400, startPoint y: 490, endPoint x: 824, endPoint y: 521, distance: 424.4
click at [824, 521] on form "**********" at bounding box center [802, 112] width 1175 height 1088
click at [82, 376] on div "General Cover Image Current Version Colorways Packed Turntable" at bounding box center [133, 88] width 118 height 1166
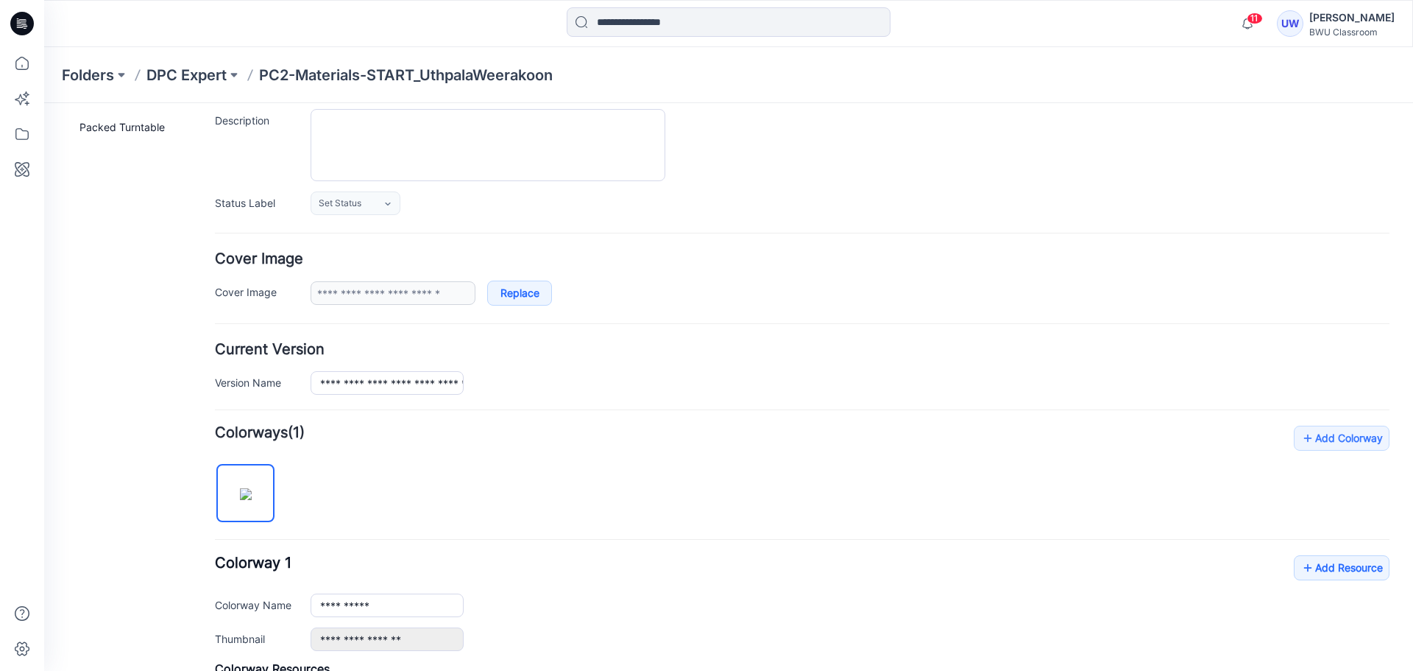
scroll to position [0, 0]
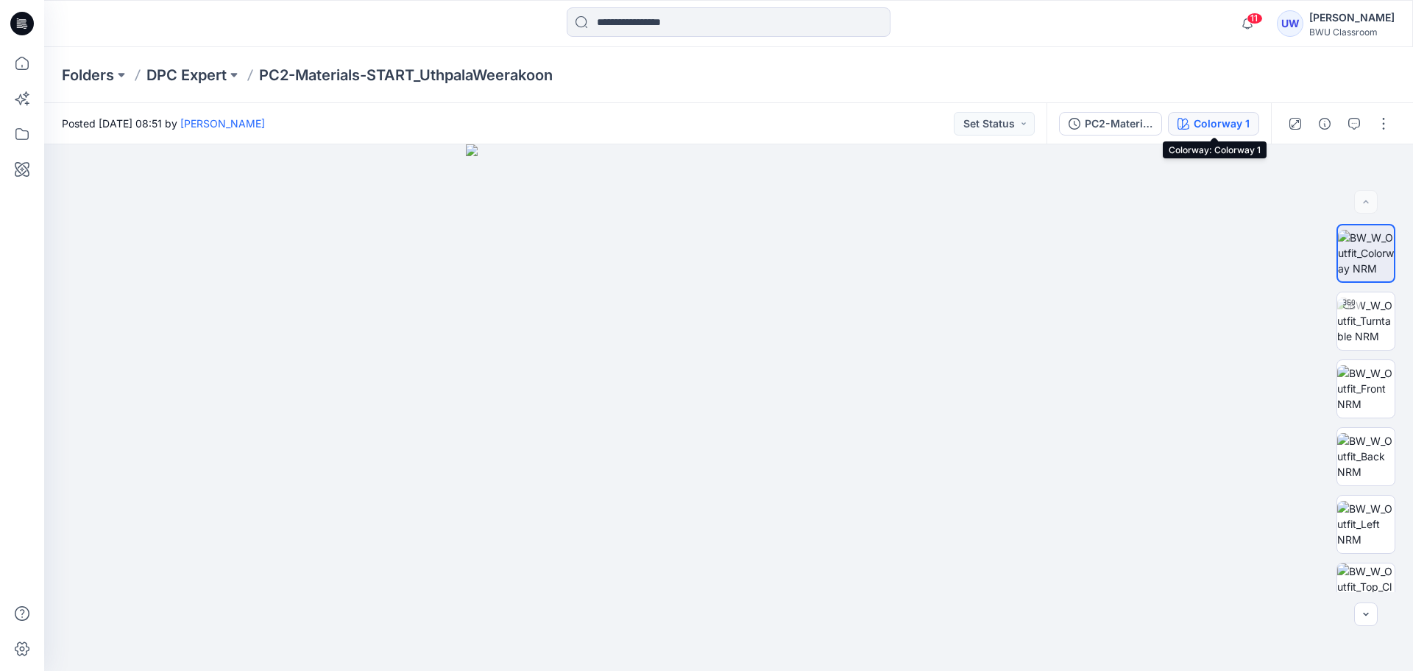
click at [1203, 126] on div "Colorway 1" at bounding box center [1222, 124] width 56 height 16
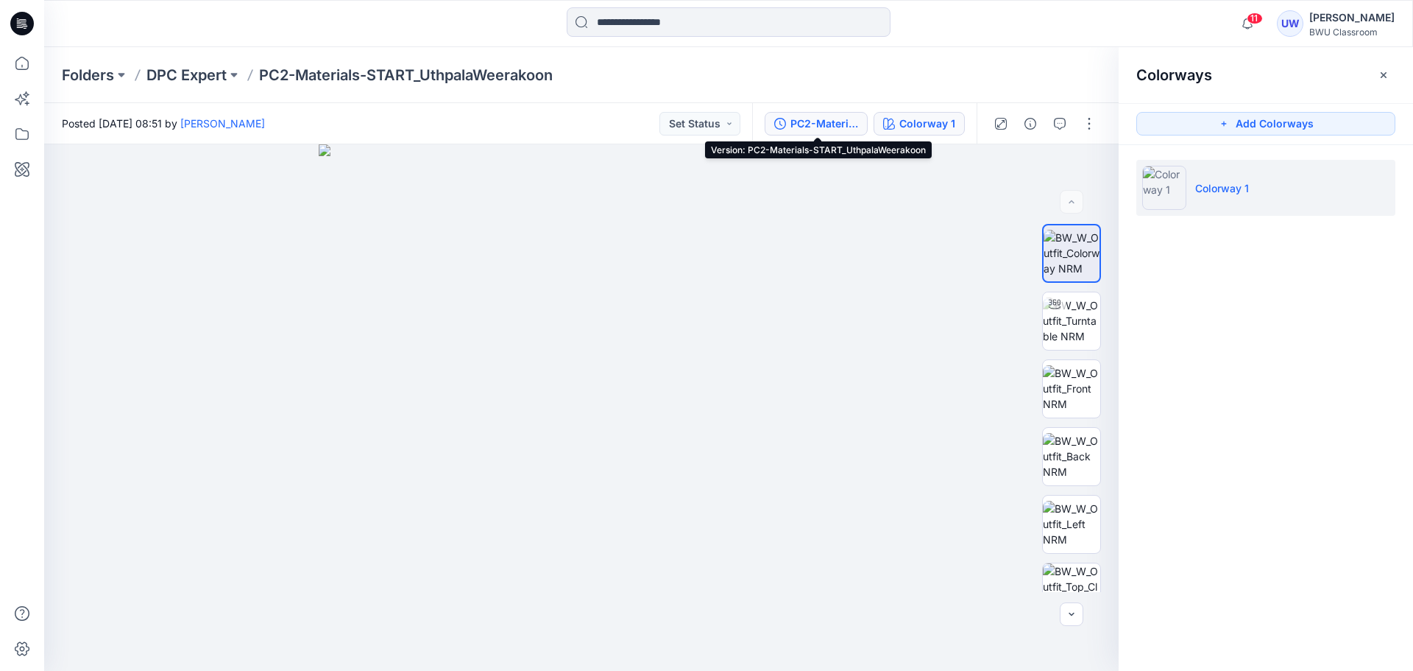
click at [840, 127] on div "PC2-Materials-START_UthpalaWeerakoon" at bounding box center [825, 124] width 68 height 16
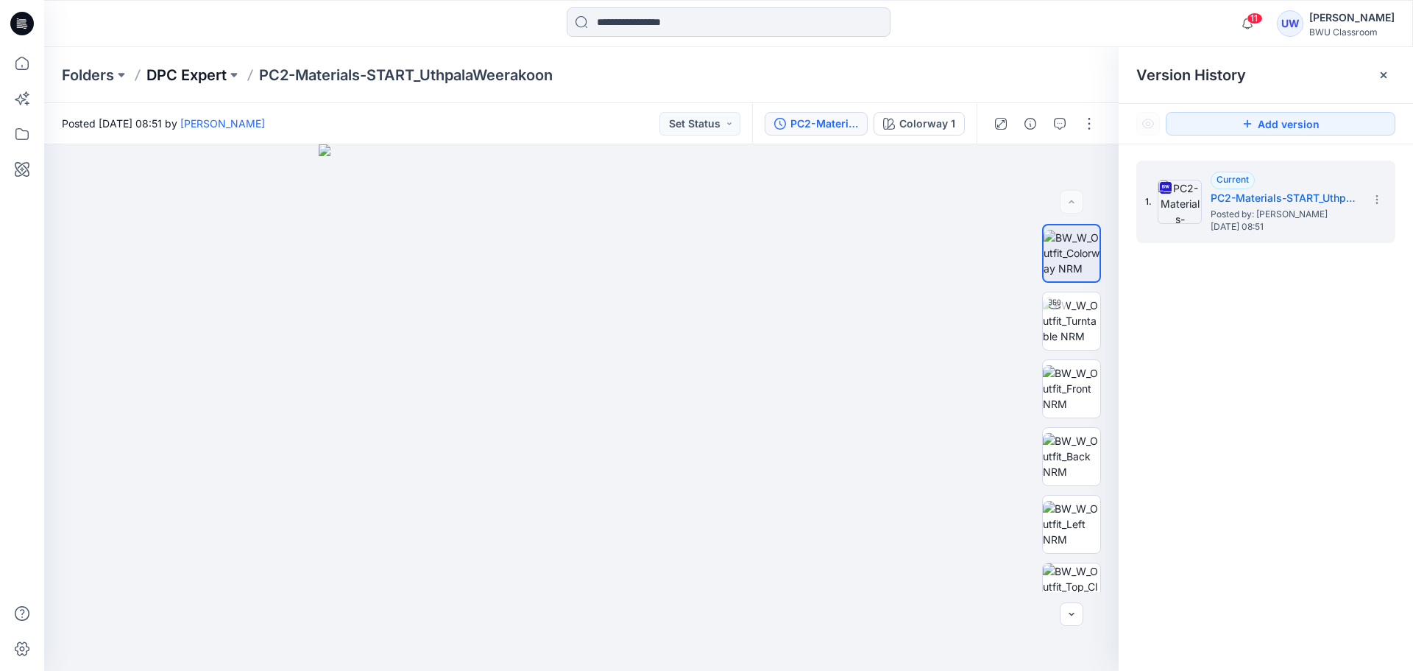
click at [199, 85] on p "DPC Expert" at bounding box center [186, 75] width 80 height 21
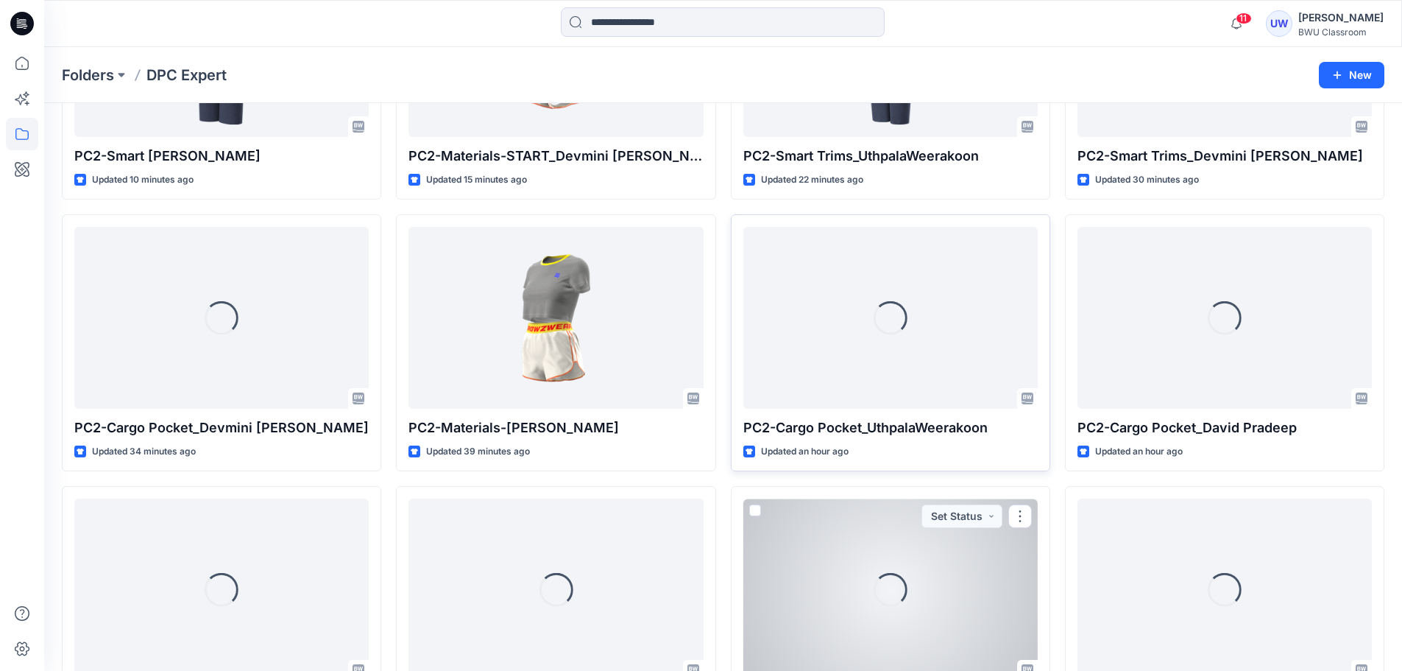
scroll to position [219, 0]
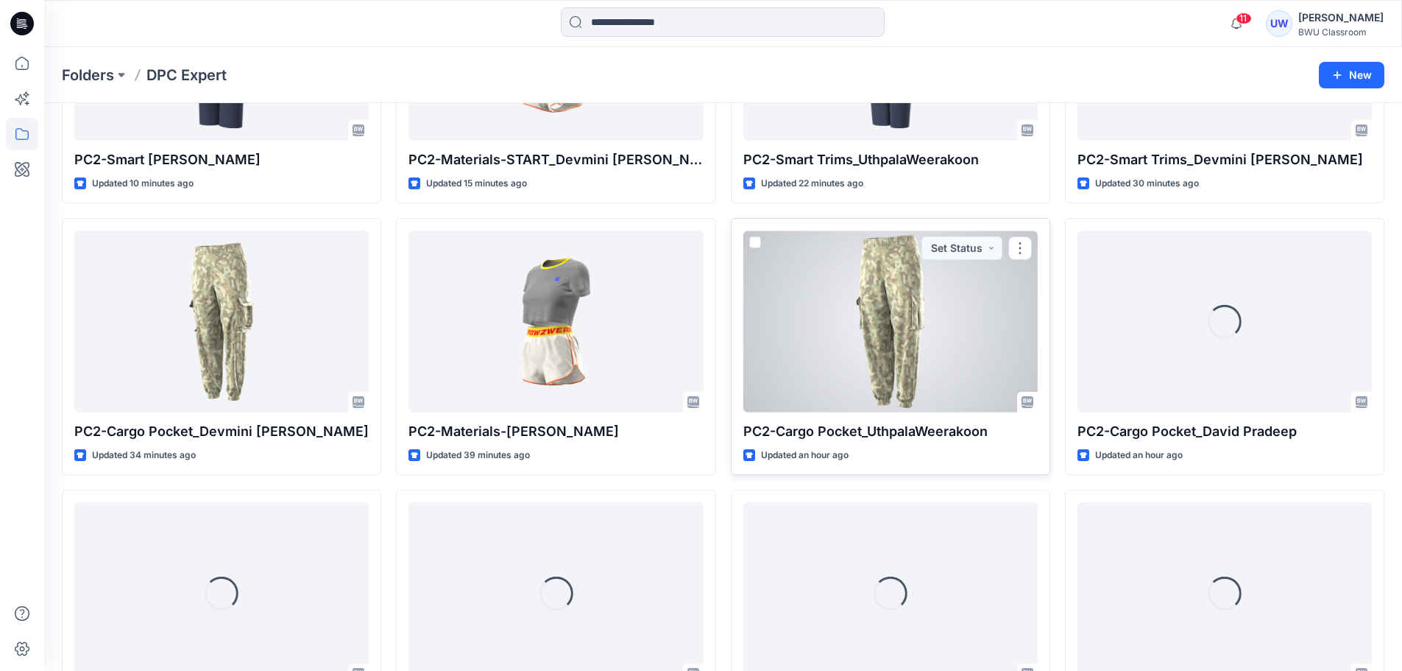
click at [944, 356] on div at bounding box center [890, 321] width 294 height 182
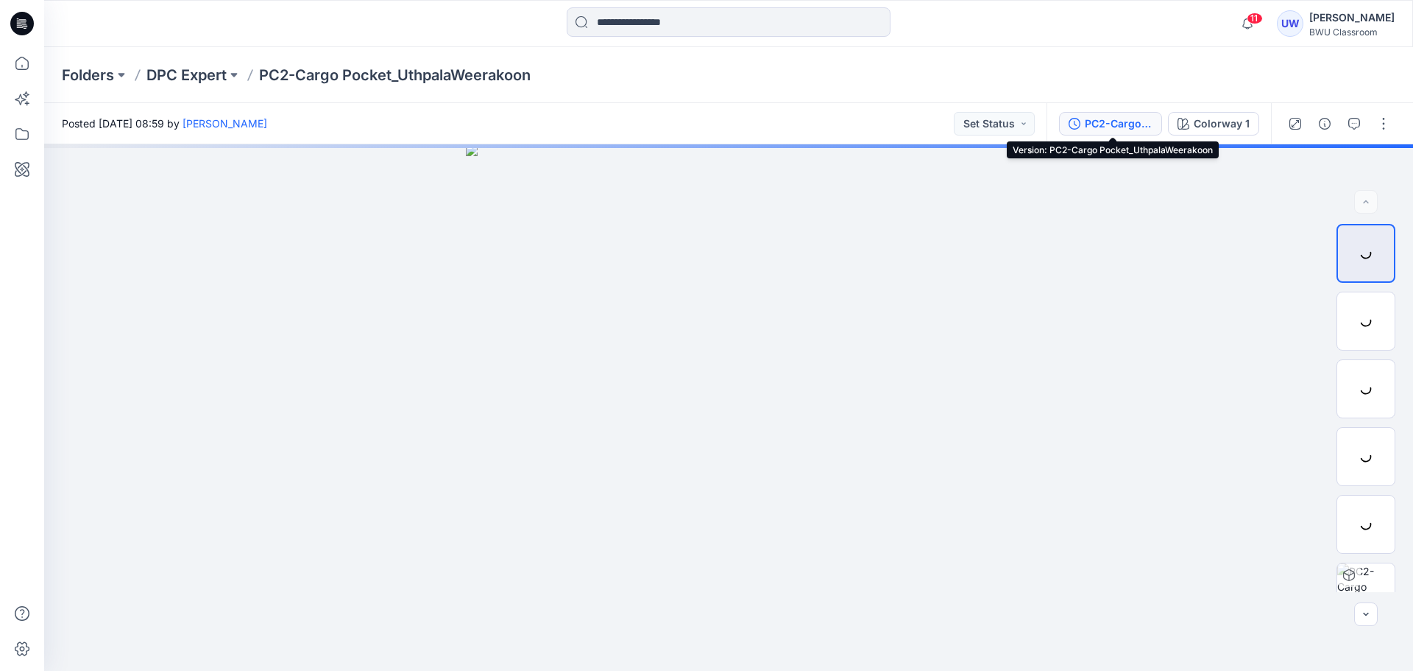
click at [1098, 126] on div "PC2-Cargo Pocket_UthpalaWeerakoon" at bounding box center [1119, 124] width 68 height 16
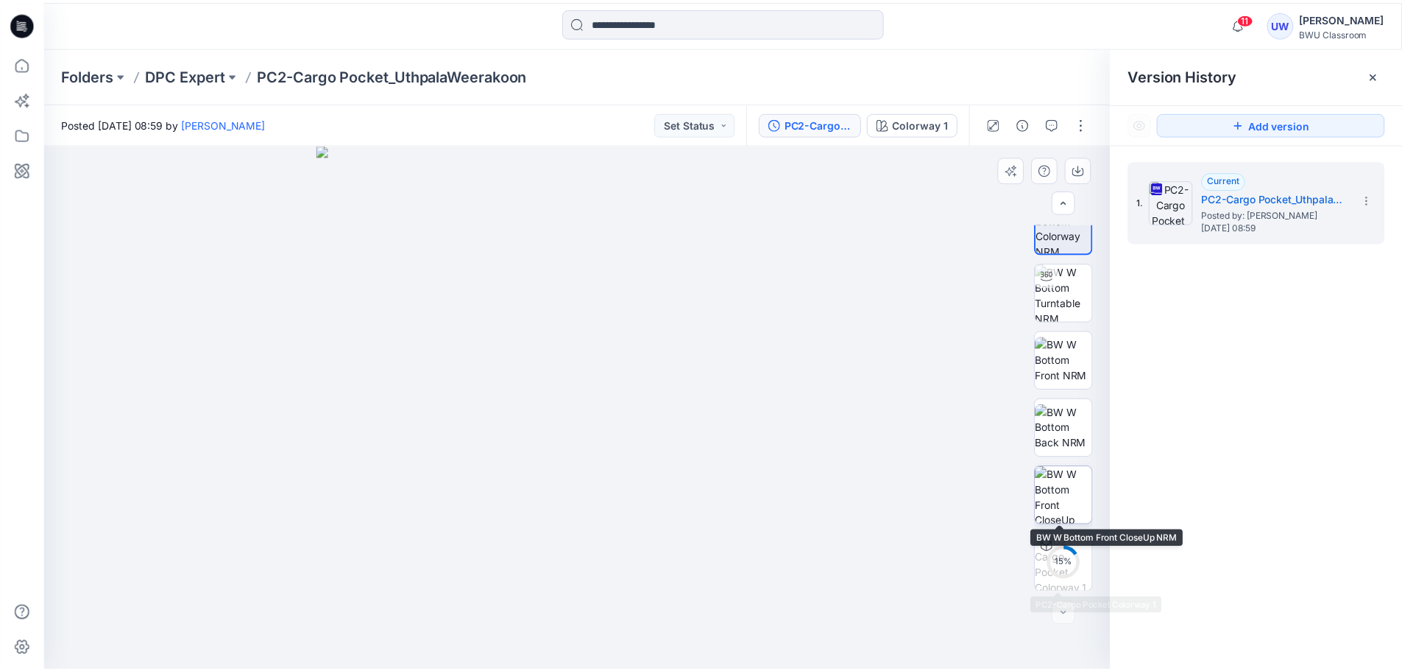
scroll to position [29, 0]
click at [199, 70] on p "DPC Expert" at bounding box center [186, 75] width 80 height 21
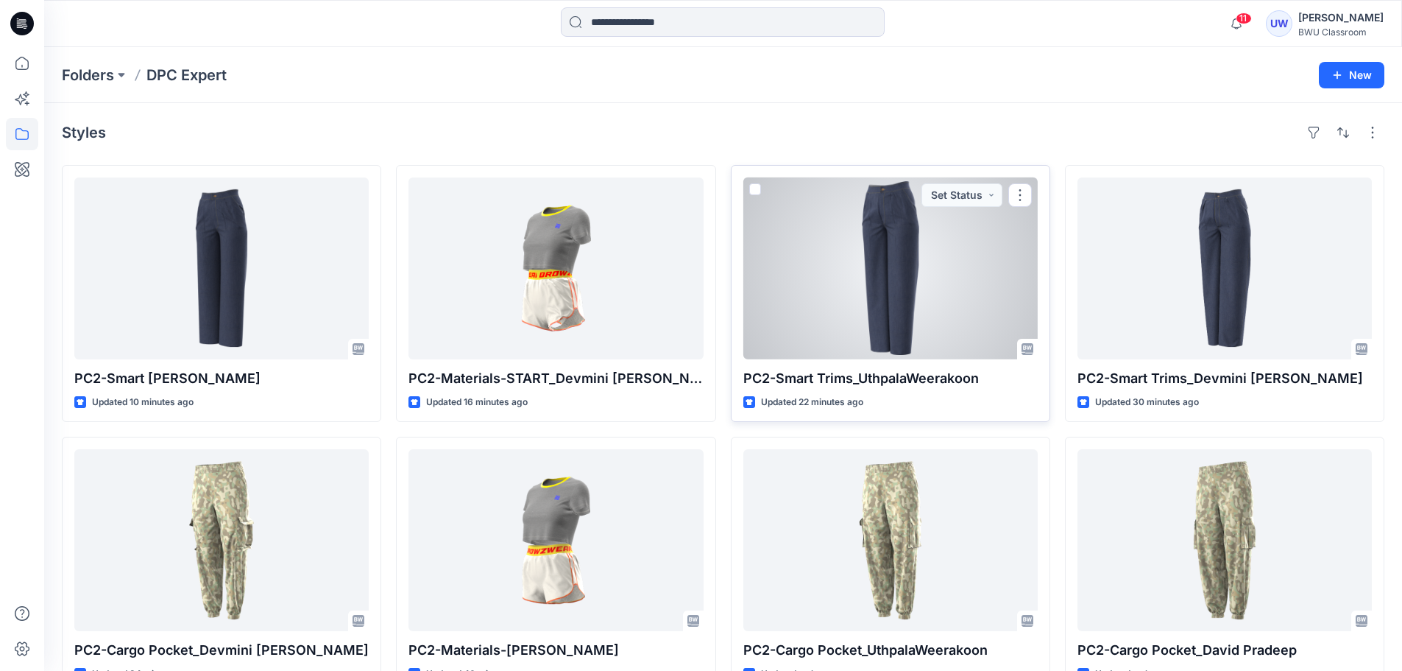
click at [939, 279] on div at bounding box center [890, 268] width 294 height 182
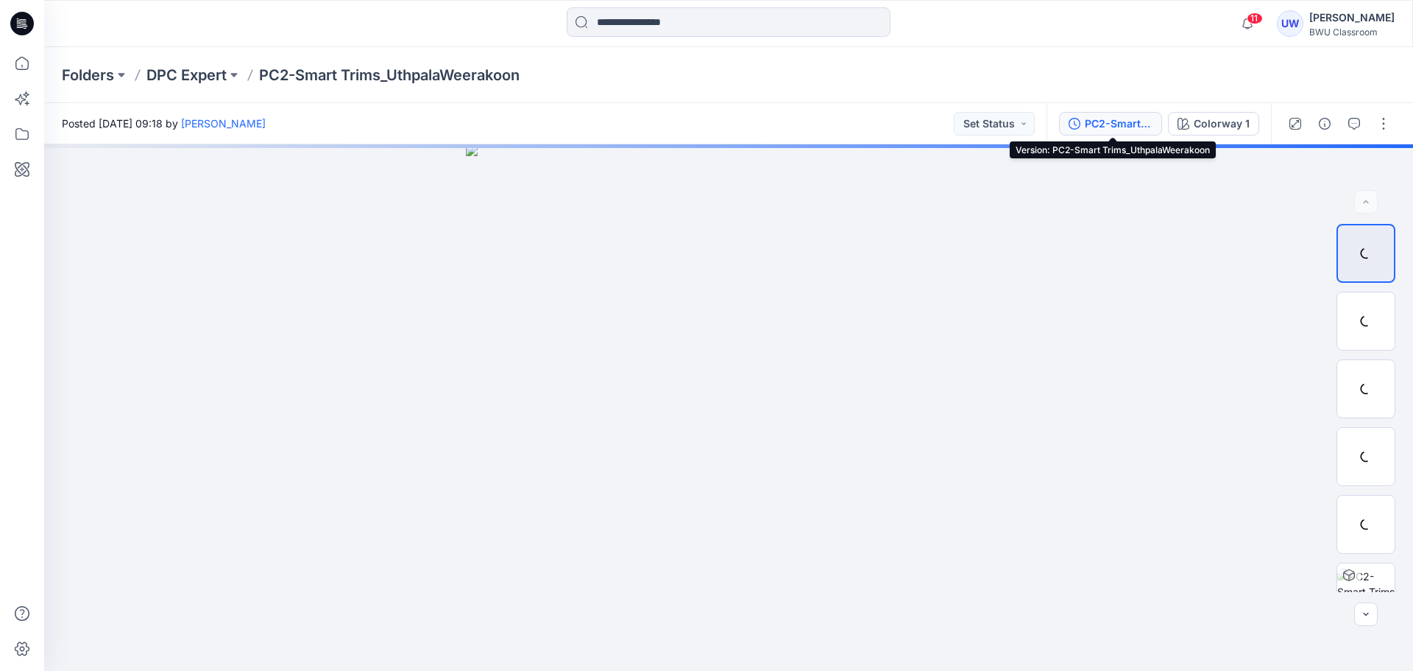
click at [1084, 118] on button "PC2-Smart Trims_UthpalaWeerakoon" at bounding box center [1110, 124] width 103 height 24
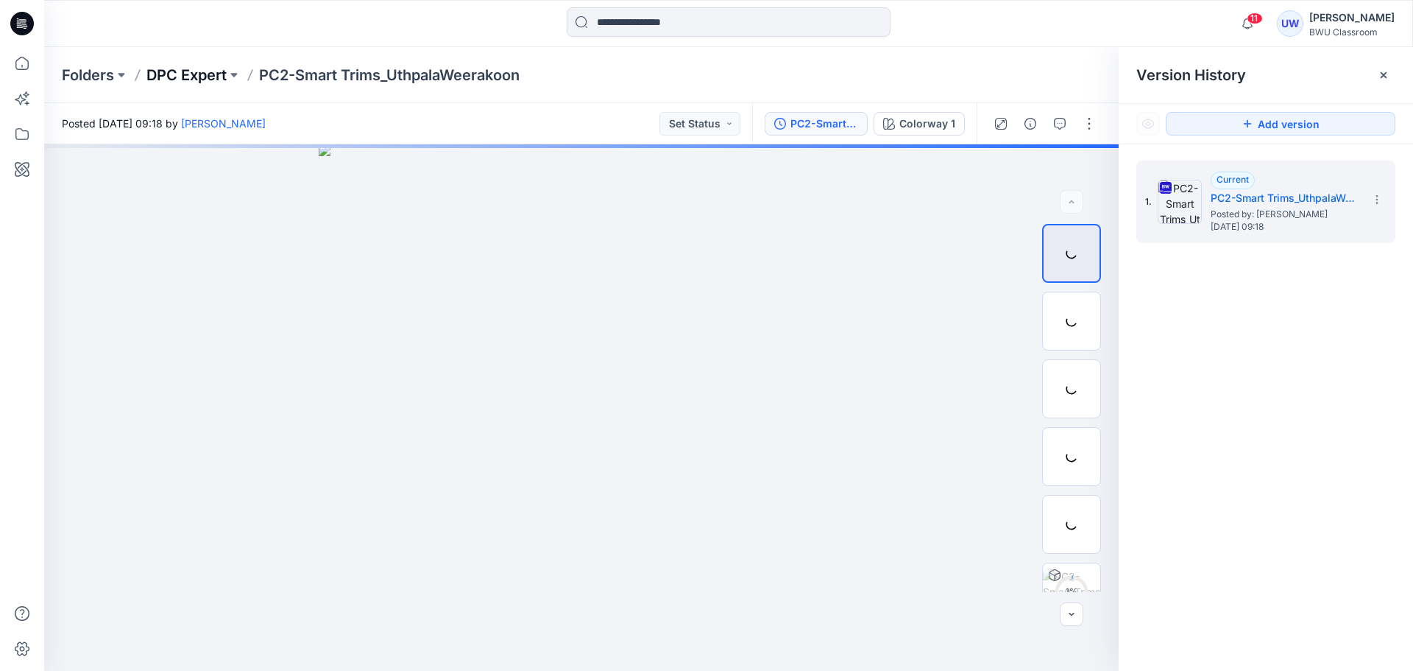
click at [205, 71] on p "DPC Expert" at bounding box center [186, 75] width 80 height 21
